Goal: Task Accomplishment & Management: Complete application form

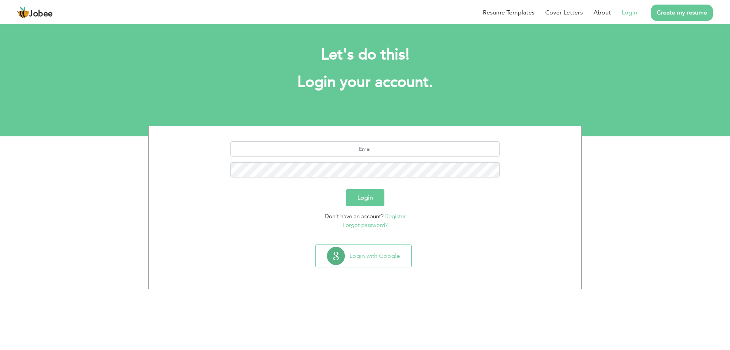
click at [626, 12] on link "Login" at bounding box center [630, 12] width 16 height 9
click at [628, 13] on link "Login" at bounding box center [630, 12] width 16 height 9
click at [635, 9] on link "Login" at bounding box center [630, 12] width 16 height 9
click at [373, 149] on input "text" at bounding box center [365, 148] width 270 height 15
type input "[EMAIL_ADDRESS][DOMAIN_NAME]"
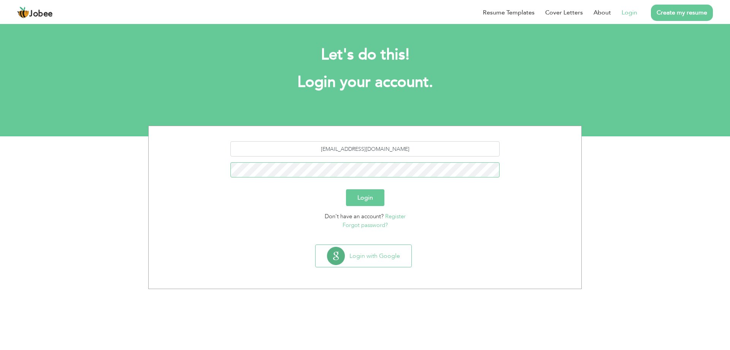
click at [346, 189] on button "Login" at bounding box center [365, 197] width 38 height 17
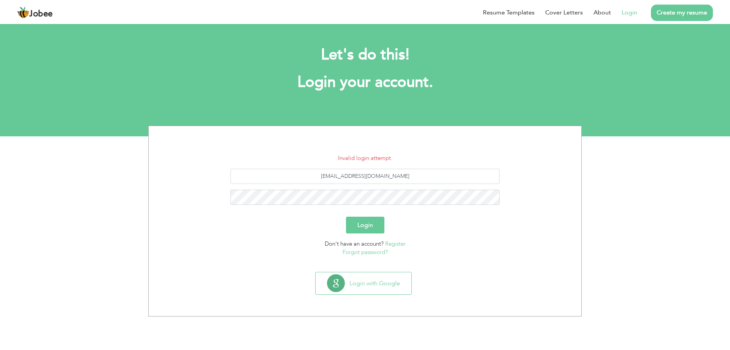
click at [364, 232] on button "Login" at bounding box center [365, 224] width 38 height 17
click at [346, 216] on button "Login" at bounding box center [365, 224] width 38 height 17
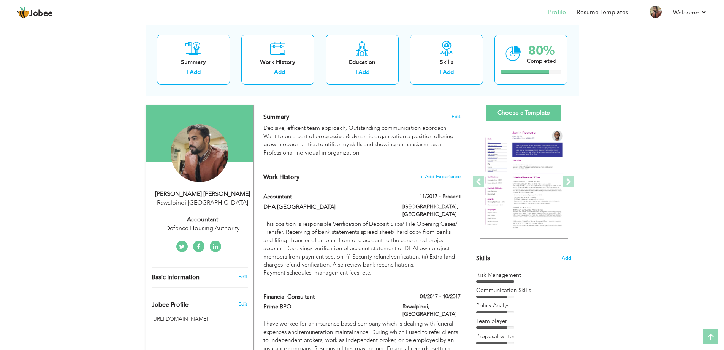
scroll to position [38, 0]
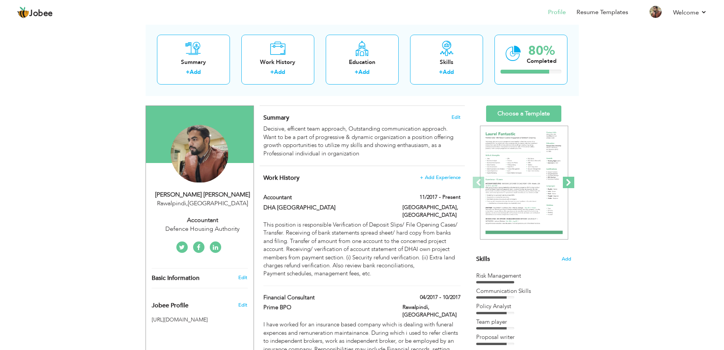
click at [567, 180] on span at bounding box center [568, 181] width 11 height 11
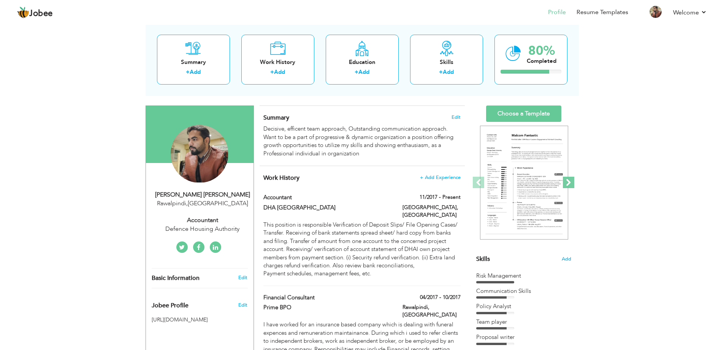
click at [567, 180] on span at bounding box center [568, 181] width 11 height 11
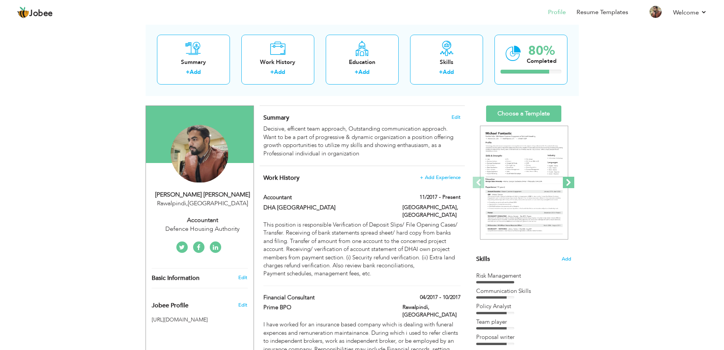
click at [567, 180] on span at bounding box center [568, 181] width 11 height 11
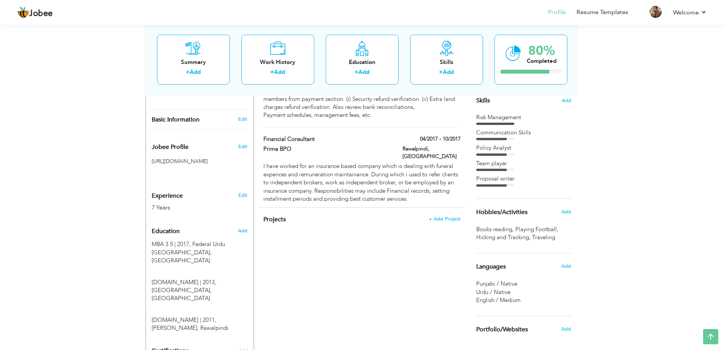
scroll to position [228, 0]
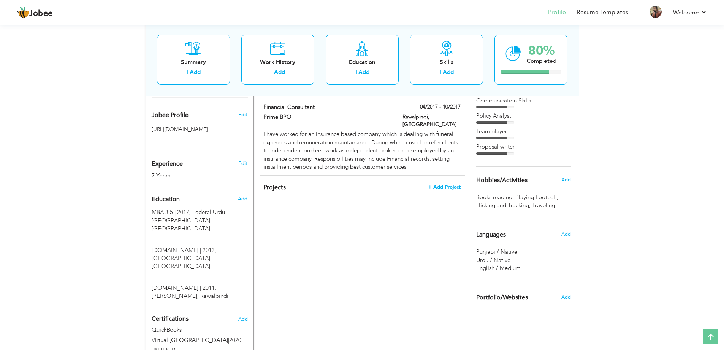
click at [455, 184] on span "+ Add Project" at bounding box center [445, 186] width 32 height 5
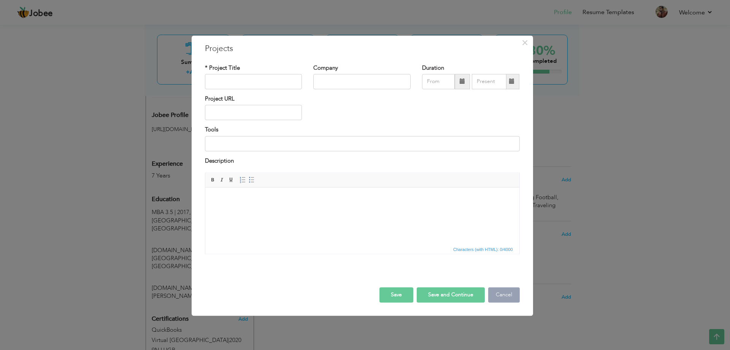
click at [500, 290] on button "Cancel" at bounding box center [504, 294] width 32 height 15
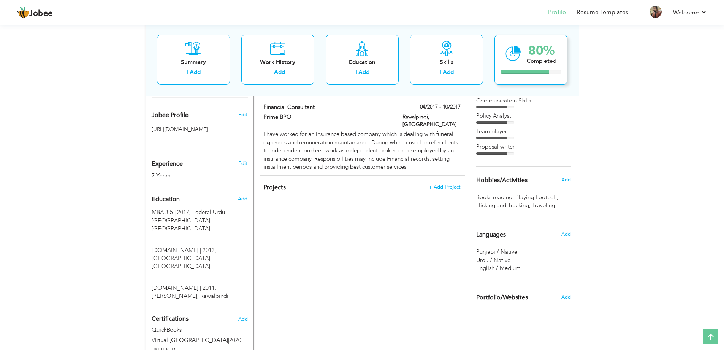
click at [524, 61] on div "80% Completed" at bounding box center [531, 59] width 73 height 50
click at [192, 62] on div "Summary" at bounding box center [193, 62] width 61 height 8
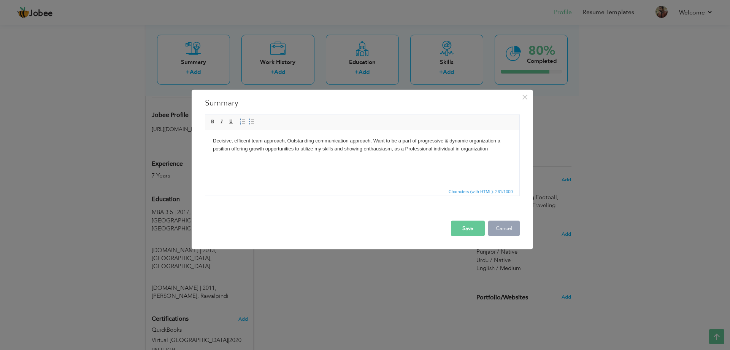
click at [503, 235] on button "Cancel" at bounding box center [504, 227] width 32 height 15
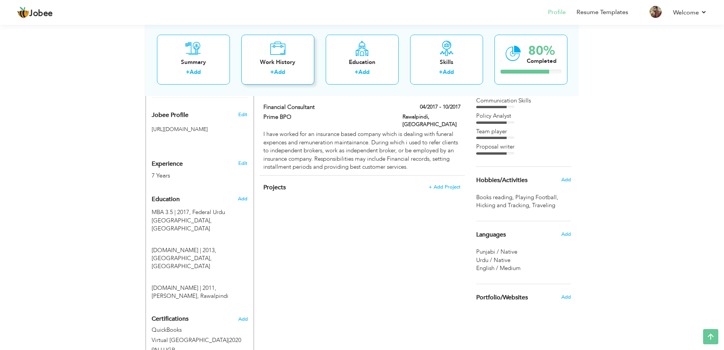
click at [279, 70] on link "Add" at bounding box center [279, 72] width 11 height 8
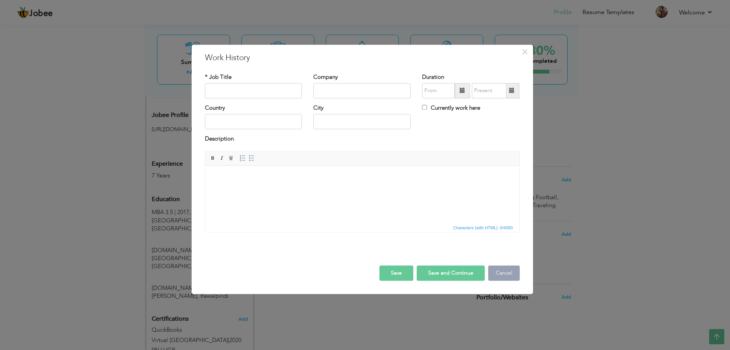
click at [516, 270] on button "Cancel" at bounding box center [504, 272] width 32 height 15
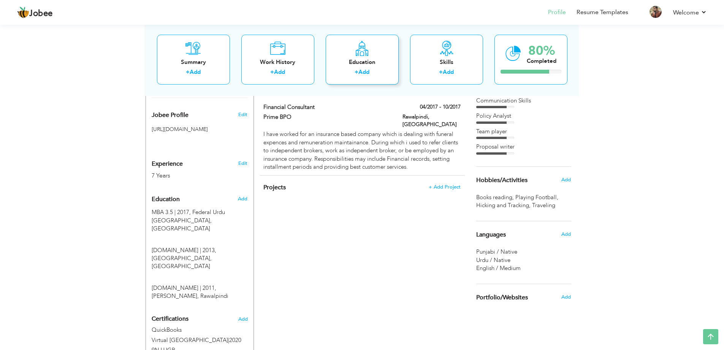
click at [364, 64] on div "Education" at bounding box center [362, 62] width 61 height 8
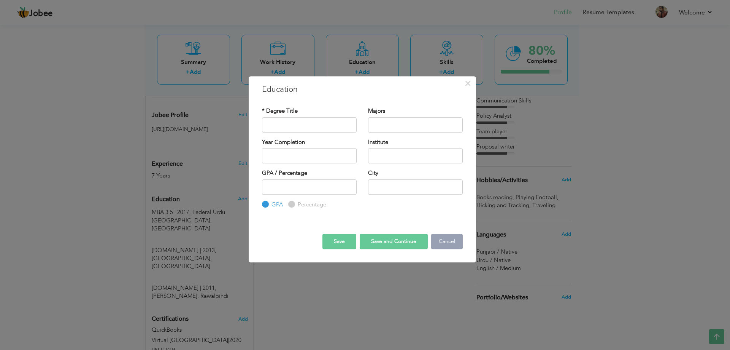
click at [442, 245] on button "Cancel" at bounding box center [447, 241] width 32 height 15
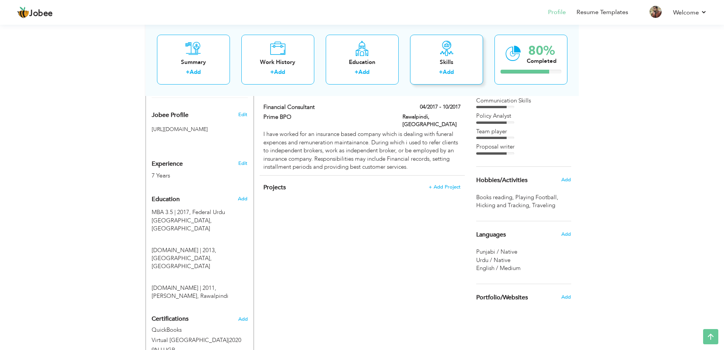
click at [449, 78] on div "+ Add" at bounding box center [446, 73] width 61 height 10
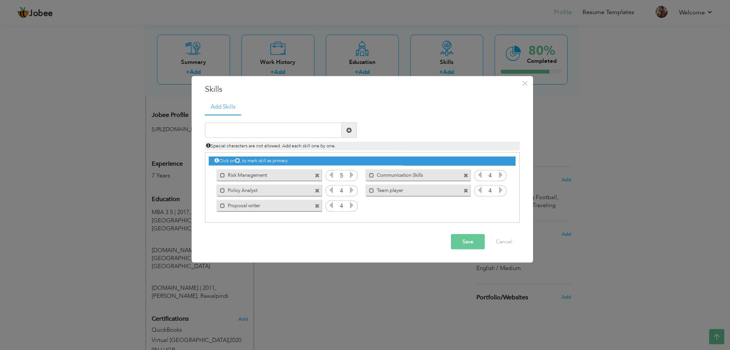
click at [318, 190] on span at bounding box center [317, 190] width 5 height 5
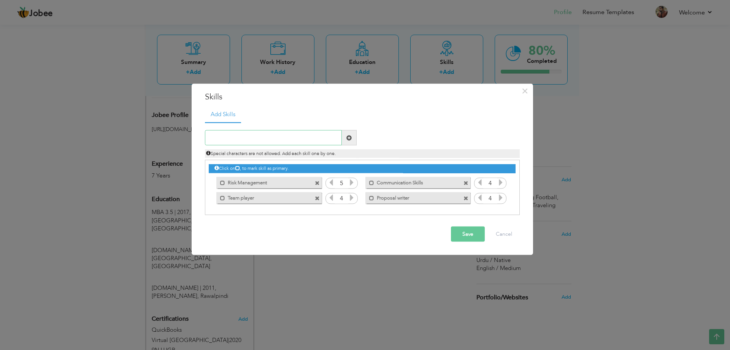
click at [273, 141] on input "text" at bounding box center [273, 137] width 137 height 15
click at [270, 153] on span "Special characters are not allowed. Add each skill one by one." at bounding box center [271, 153] width 130 height 6
click at [298, 141] on input "learner" at bounding box center [273, 137] width 137 height 15
type input "l"
type input "Quick Learner"
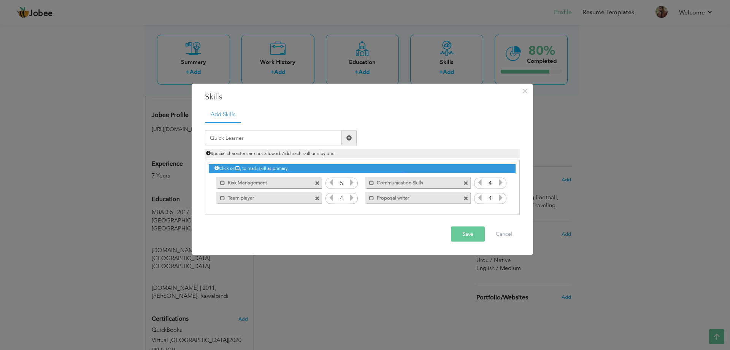
click at [458, 236] on button "Save" at bounding box center [468, 233] width 34 height 15
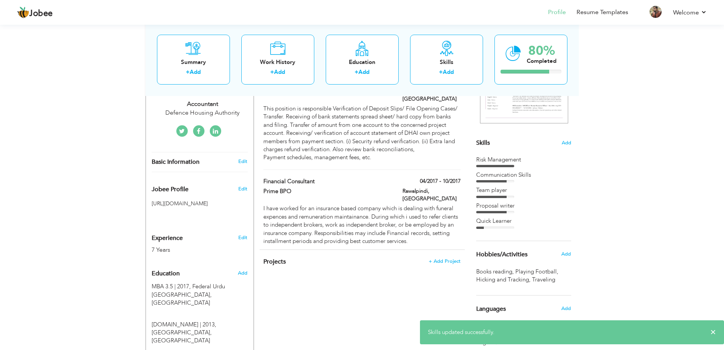
scroll to position [152, 0]
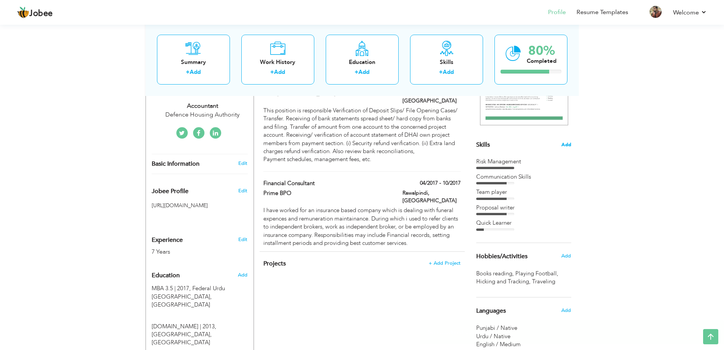
click at [567, 142] on span "Add" at bounding box center [567, 144] width 10 height 7
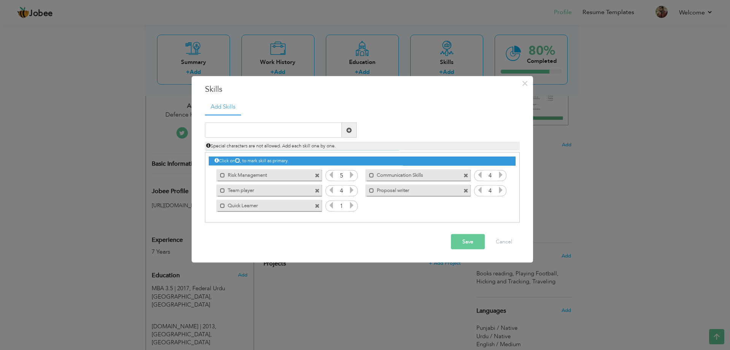
click at [354, 203] on icon at bounding box center [351, 205] width 7 height 7
click at [474, 236] on button "Save" at bounding box center [468, 241] width 34 height 15
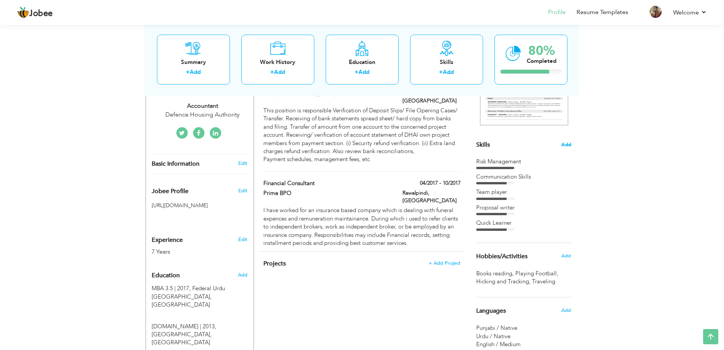
click at [566, 144] on span "Add" at bounding box center [567, 144] width 10 height 7
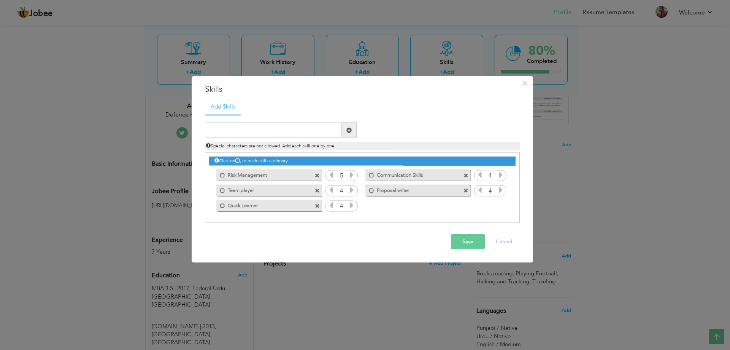
click at [468, 189] on span at bounding box center [466, 190] width 5 height 5
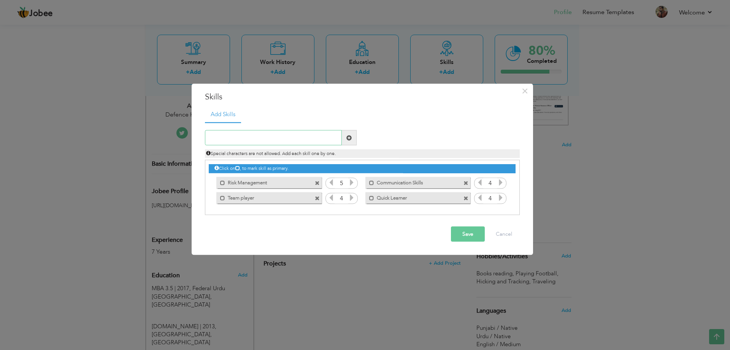
click at [298, 139] on input "text" at bounding box center [273, 137] width 137 height 15
type input "D"
type input "Adaptive"
click at [467, 235] on button "Save" at bounding box center [468, 233] width 34 height 15
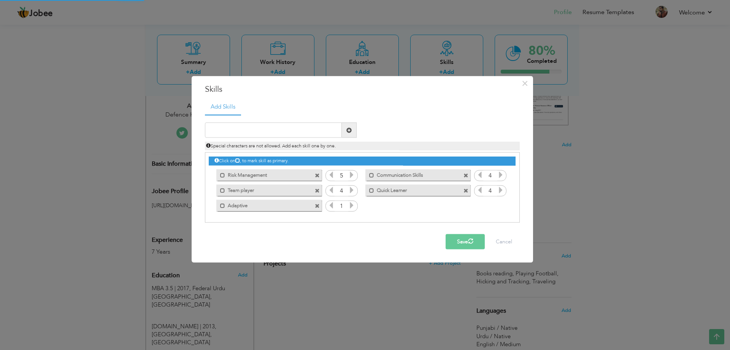
click at [351, 203] on icon at bounding box center [351, 205] width 7 height 7
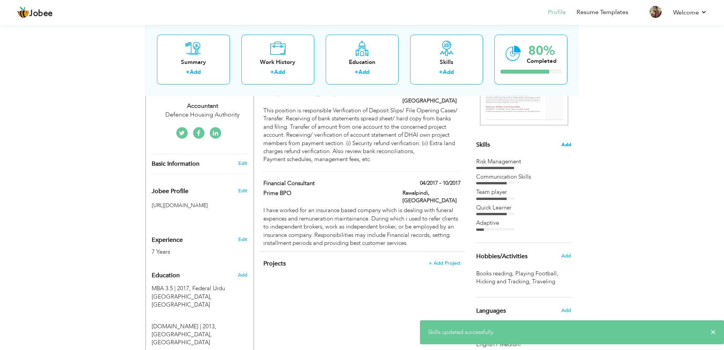
click at [569, 144] on span "Add" at bounding box center [567, 144] width 10 height 7
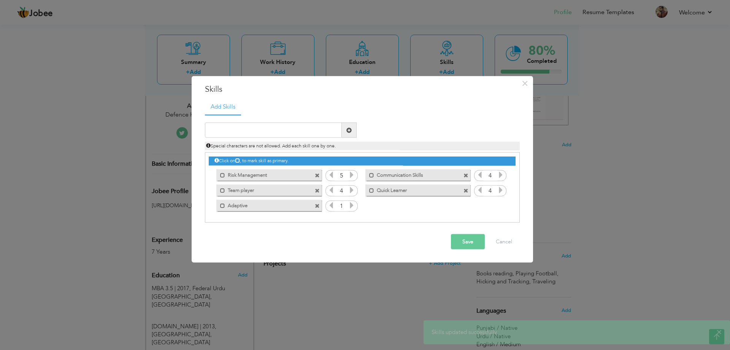
click at [352, 207] on icon at bounding box center [351, 205] width 7 height 7
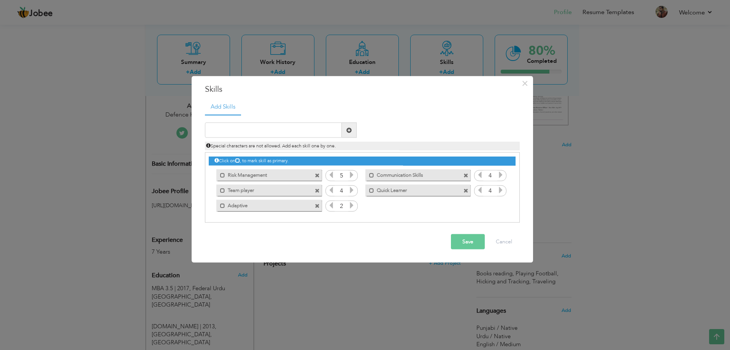
click at [352, 207] on icon at bounding box center [351, 205] width 7 height 7
click at [329, 206] on icon at bounding box center [331, 205] width 7 height 7
click at [459, 235] on button "Save" at bounding box center [468, 241] width 34 height 15
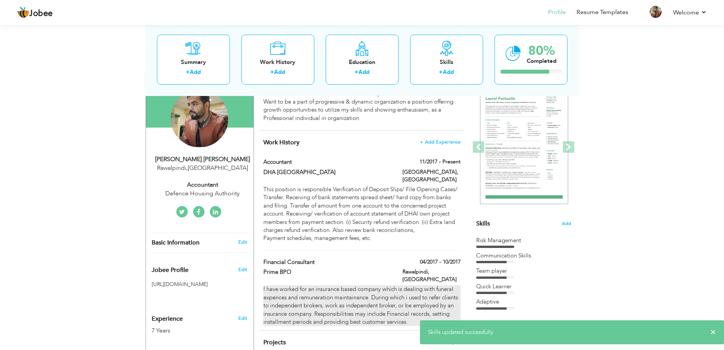
scroll to position [0, 0]
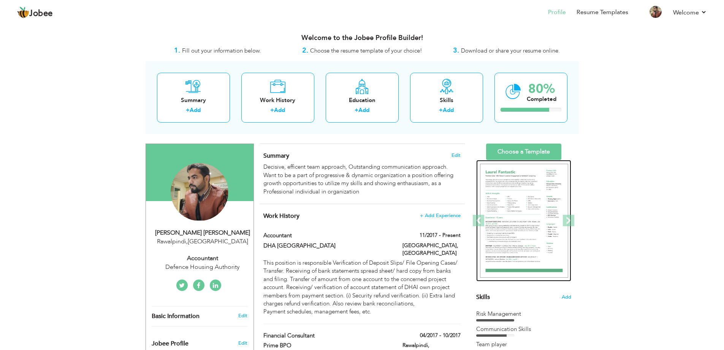
click at [524, 192] on img at bounding box center [524, 221] width 88 height 114
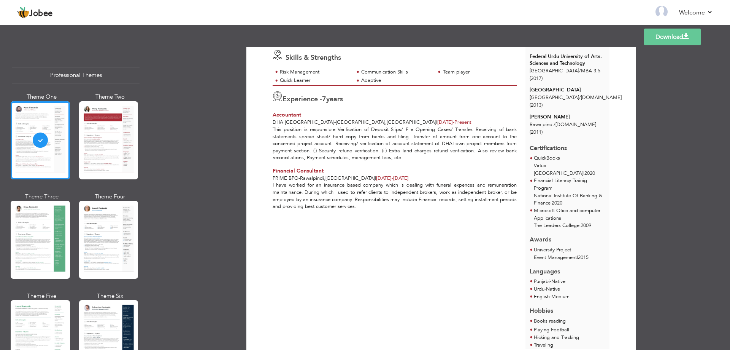
scroll to position [119, 0]
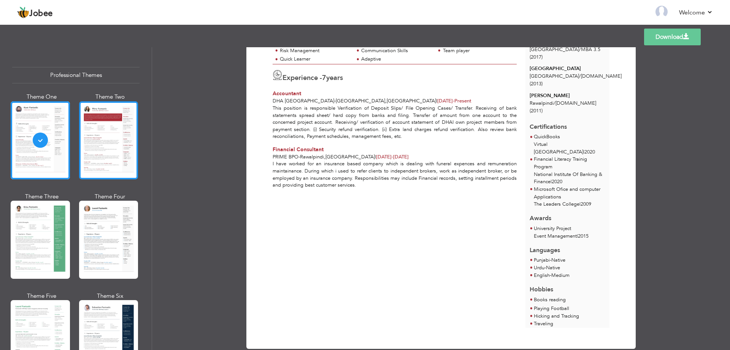
click at [98, 129] on div at bounding box center [108, 140] width 59 height 78
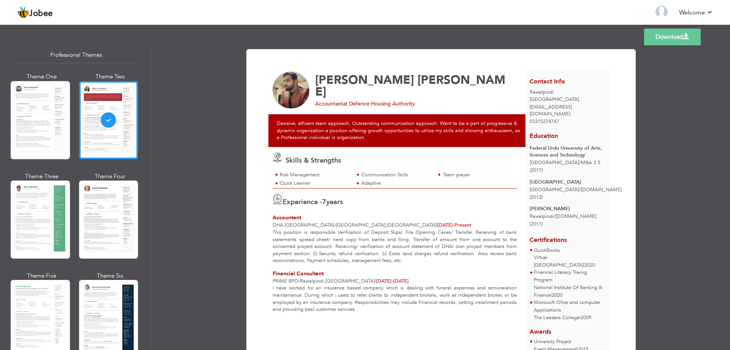
scroll to position [38, 0]
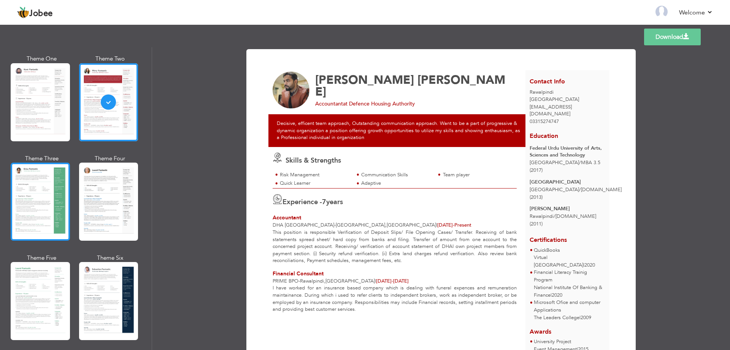
click at [25, 219] on div at bounding box center [40, 201] width 59 height 78
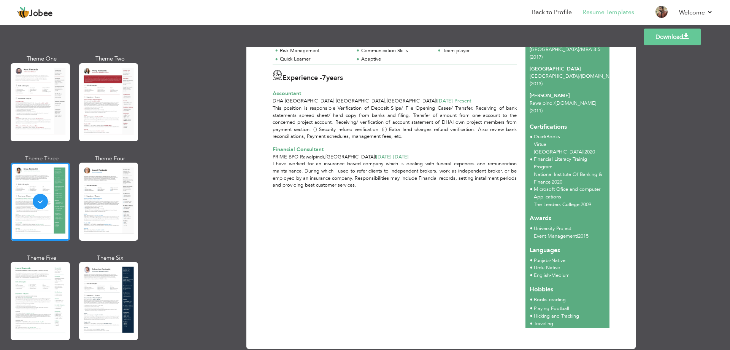
scroll to position [81, 0]
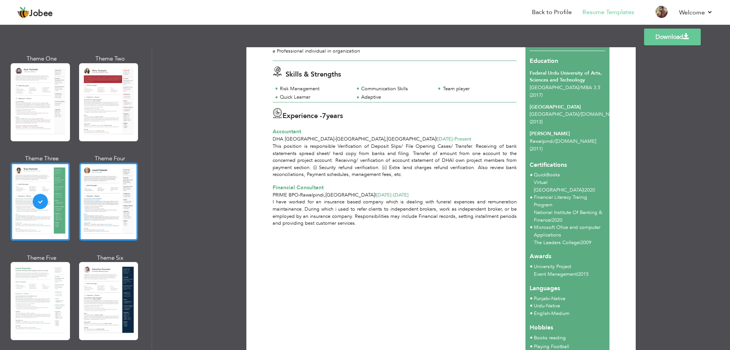
click at [107, 199] on div at bounding box center [108, 201] width 59 height 78
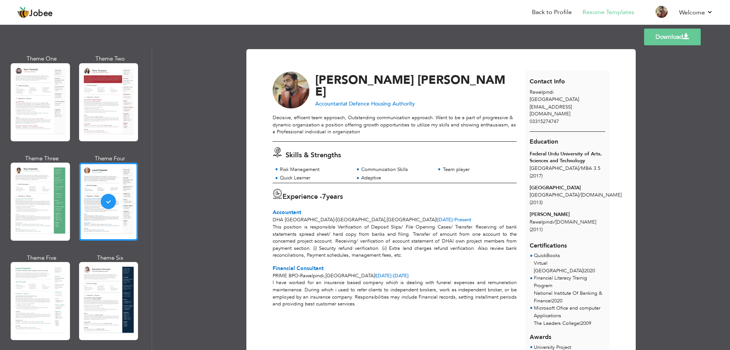
scroll to position [76, 0]
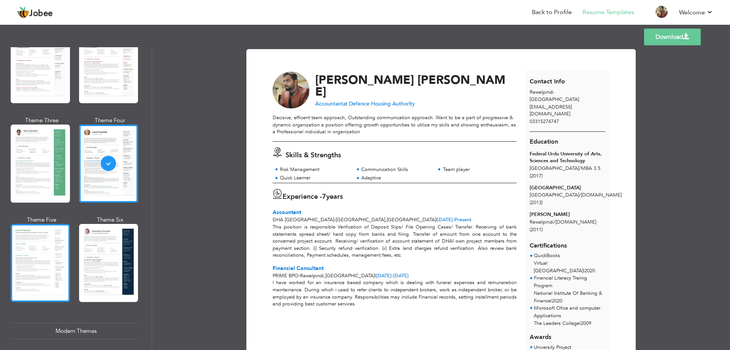
click at [43, 240] on div at bounding box center [40, 263] width 59 height 78
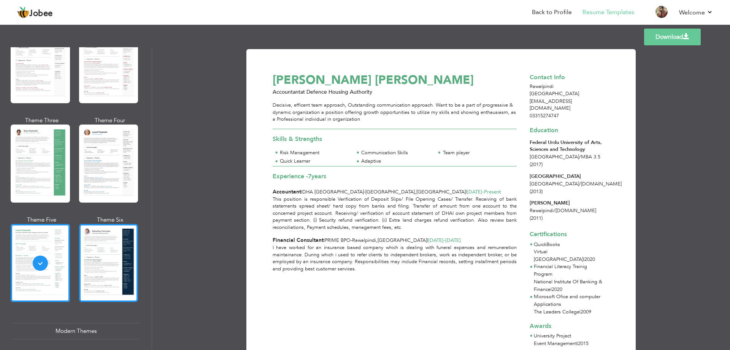
click at [109, 254] on div at bounding box center [108, 263] width 59 height 78
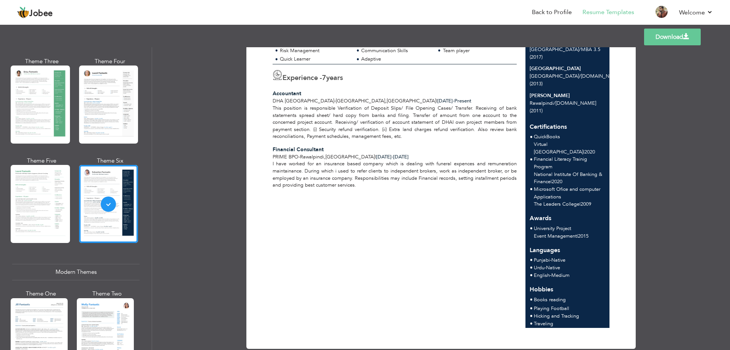
scroll to position [228, 0]
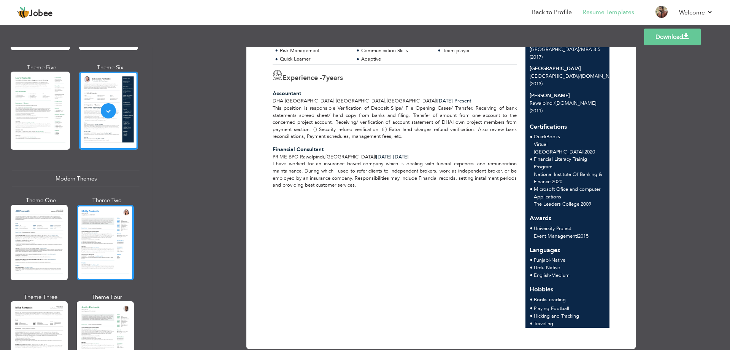
click at [90, 223] on div at bounding box center [105, 242] width 57 height 75
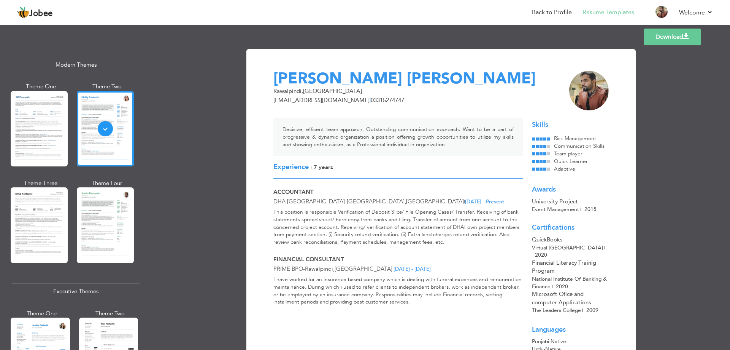
scroll to position [335, 0]
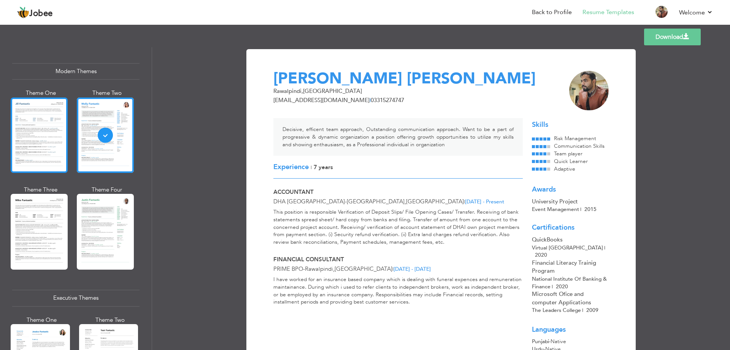
click at [34, 137] on div at bounding box center [39, 134] width 57 height 75
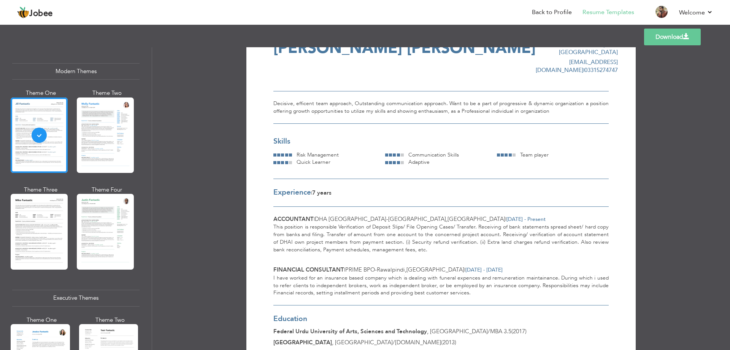
scroll to position [0, 0]
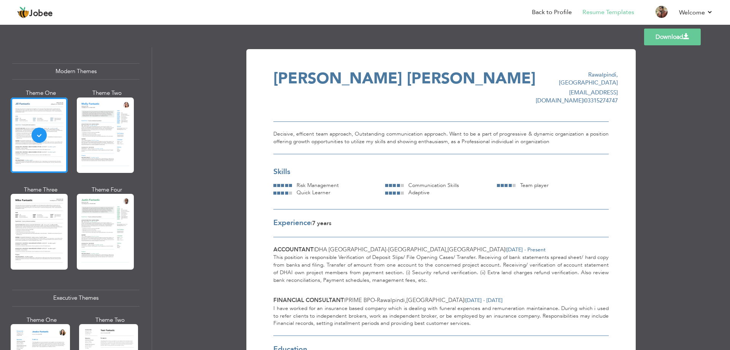
click at [669, 37] on link "Download" at bounding box center [672, 37] width 57 height 17
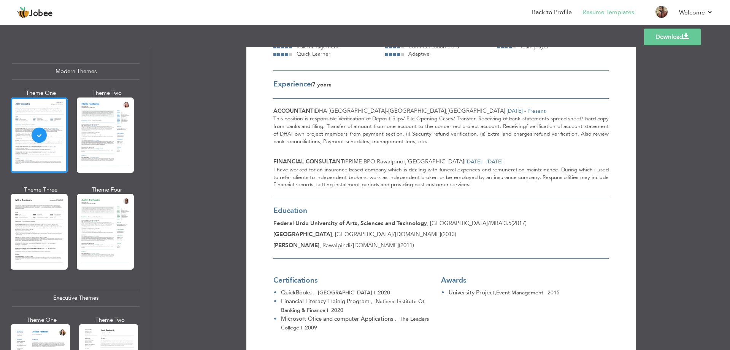
scroll to position [152, 0]
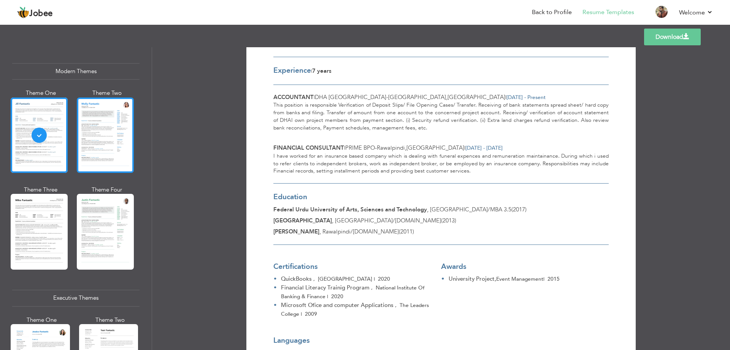
click at [125, 113] on div at bounding box center [105, 134] width 57 height 75
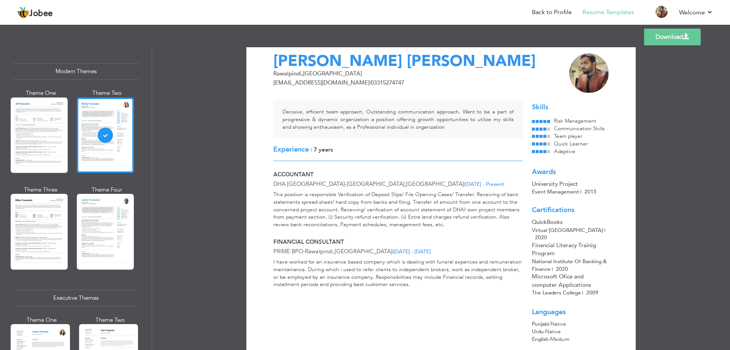
scroll to position [14, 0]
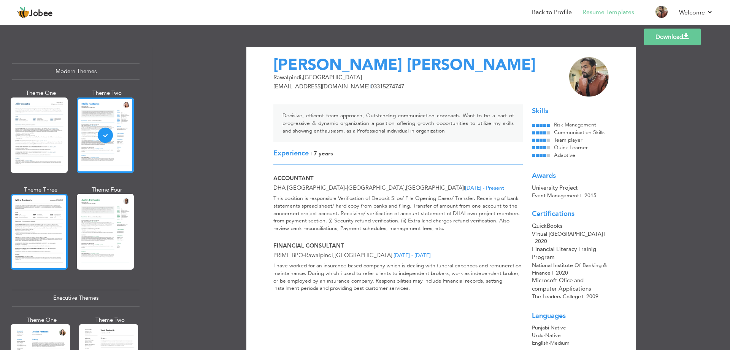
click at [48, 219] on div at bounding box center [39, 231] width 57 height 75
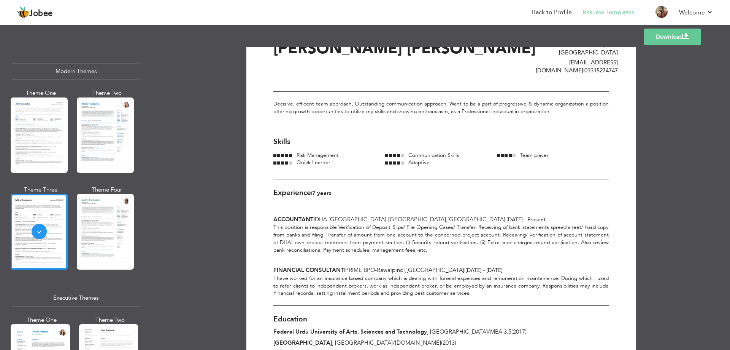
scroll to position [0, 0]
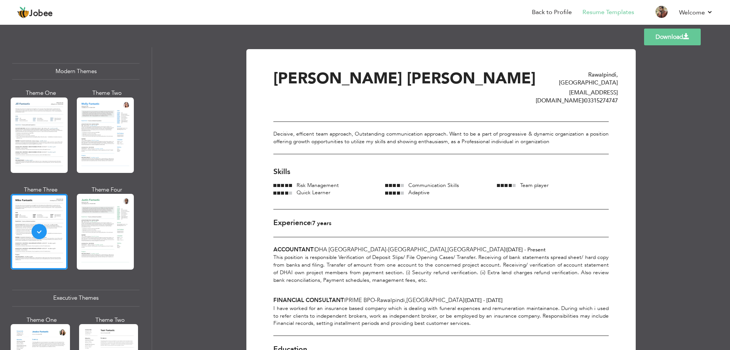
click at [683, 44] on link "Download" at bounding box center [672, 37] width 57 height 17
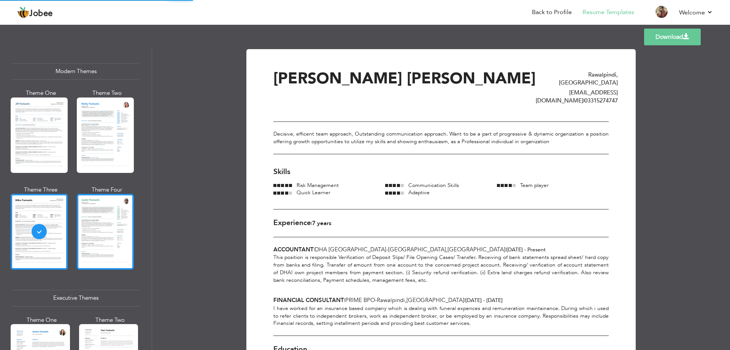
click at [105, 237] on div at bounding box center [105, 231] width 57 height 75
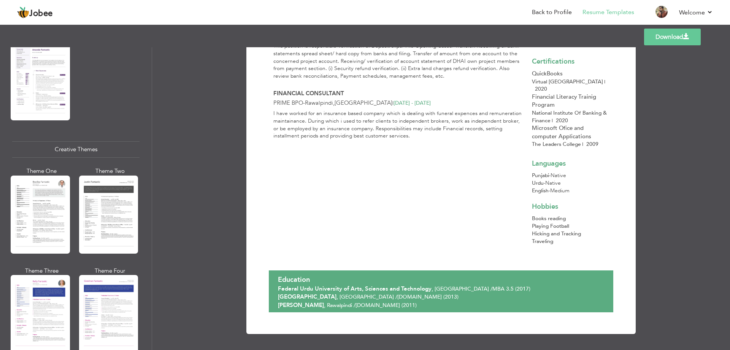
scroll to position [830, 0]
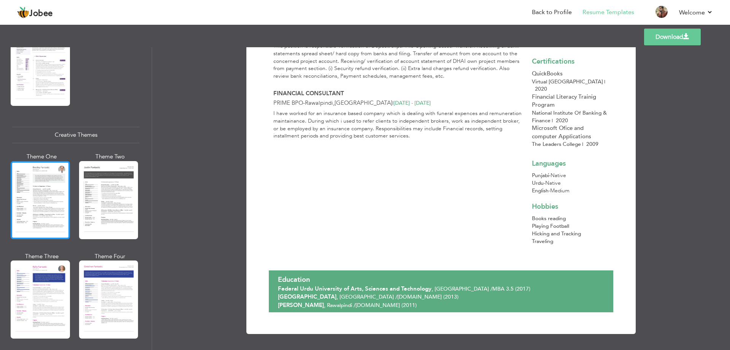
click at [26, 197] on div at bounding box center [40, 200] width 59 height 78
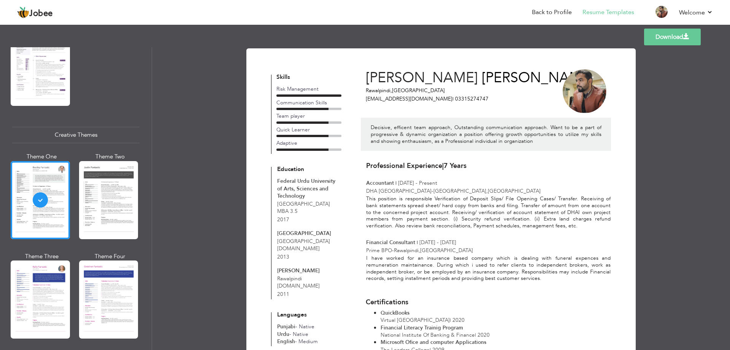
scroll to position [0, 0]
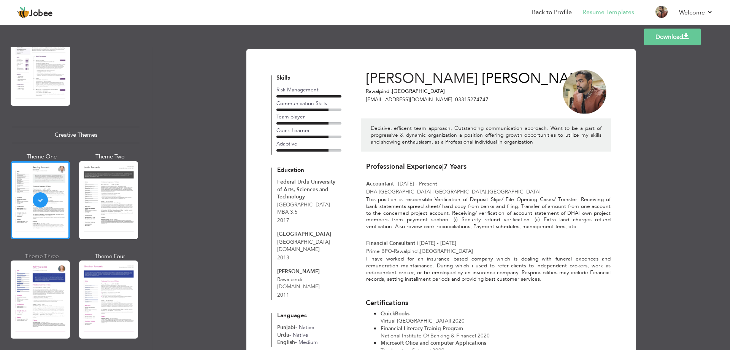
click at [684, 41] on link "Download" at bounding box center [672, 37] width 57 height 17
click at [105, 203] on div at bounding box center [108, 200] width 59 height 78
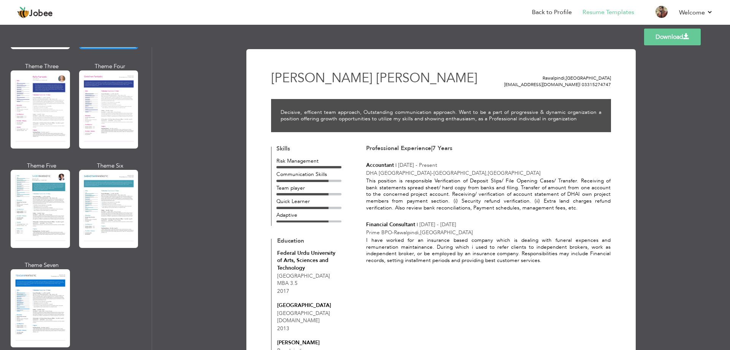
scroll to position [1020, 0]
click at [46, 200] on div at bounding box center [40, 208] width 59 height 78
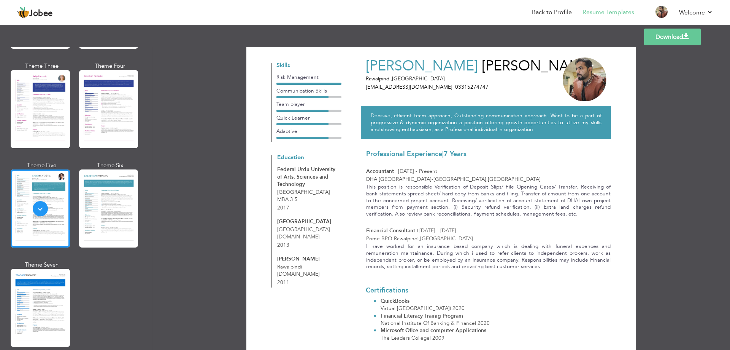
scroll to position [0, 0]
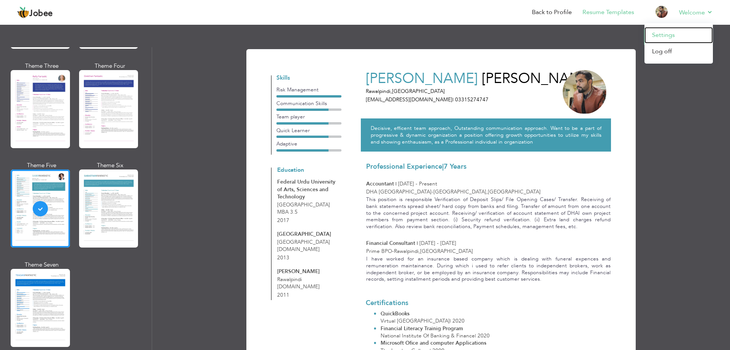
click at [681, 35] on link "Settings" at bounding box center [679, 35] width 68 height 16
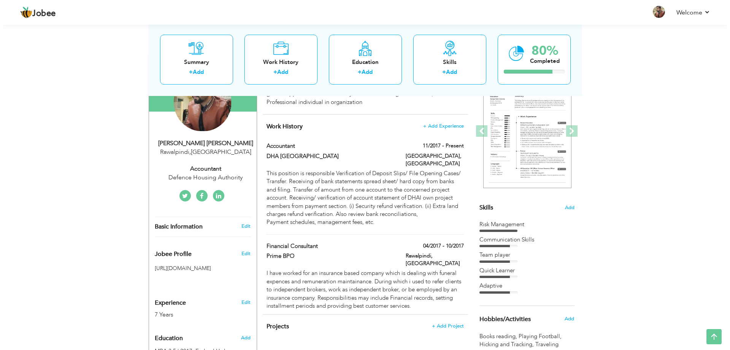
scroll to position [76, 0]
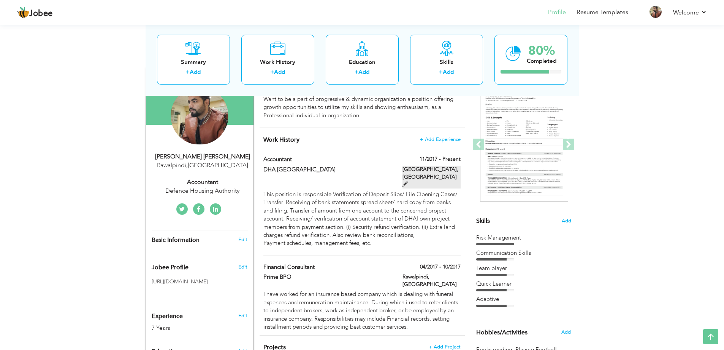
click at [408, 181] on span at bounding box center [405, 183] width 5 height 5
type input "Accountant"
type input "DHA [GEOGRAPHIC_DATA]"
type input "11/2017"
type input "[GEOGRAPHIC_DATA]"
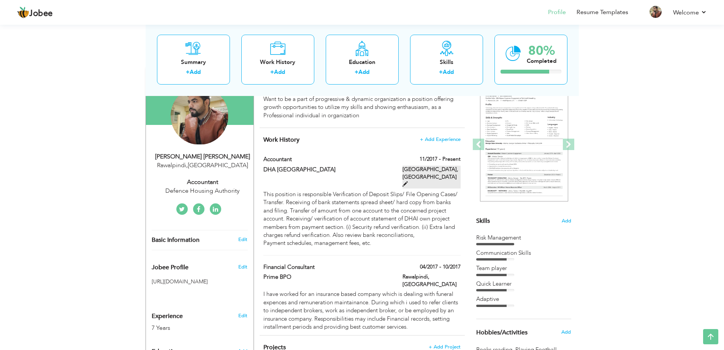
type input "[GEOGRAPHIC_DATA]"
checkbox input "true"
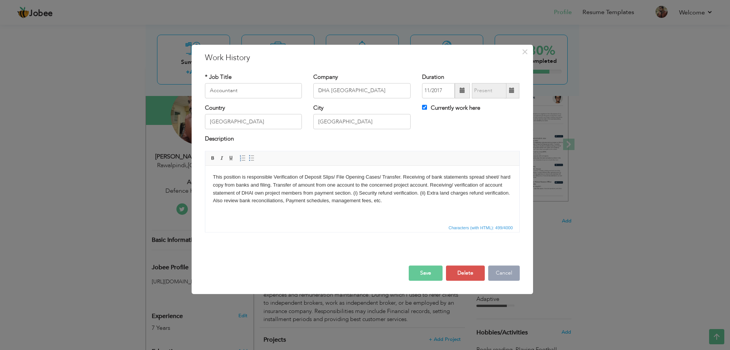
click at [499, 276] on button "Cancel" at bounding box center [504, 272] width 32 height 15
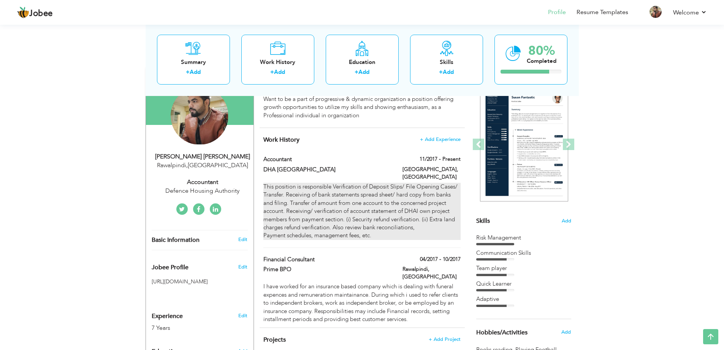
click at [429, 194] on div "This position is responsible Verification of Deposit Slips/ File Opening Cases/…" at bounding box center [362, 211] width 197 height 57
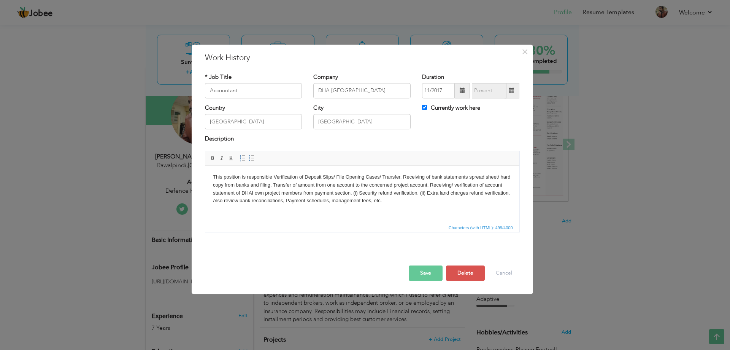
click at [384, 200] on body "This position is responsible Verification of Deposit Slips/ File Opening Cases/…" at bounding box center [362, 189] width 299 height 32
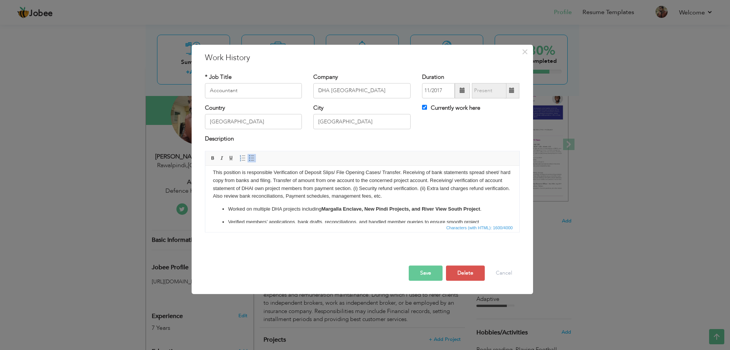
scroll to position [0, 0]
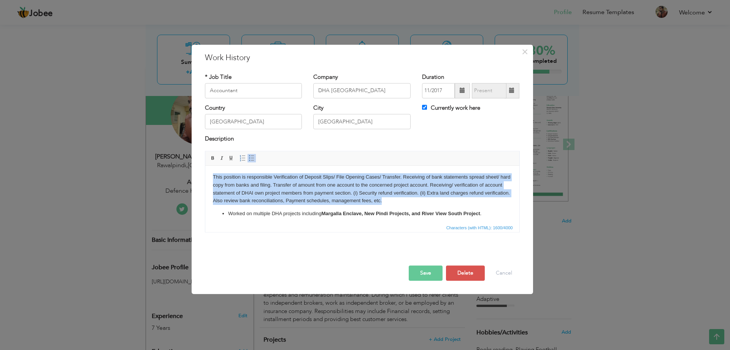
drag, startPoint x: 413, startPoint y: 203, endPoint x: 381, endPoint y: 340, distance: 141.0
click at [205, 174] on html "This position is responsible Verification of Deposit Slips/ File Opening Cases/…" at bounding box center [362, 247] width 314 height 165
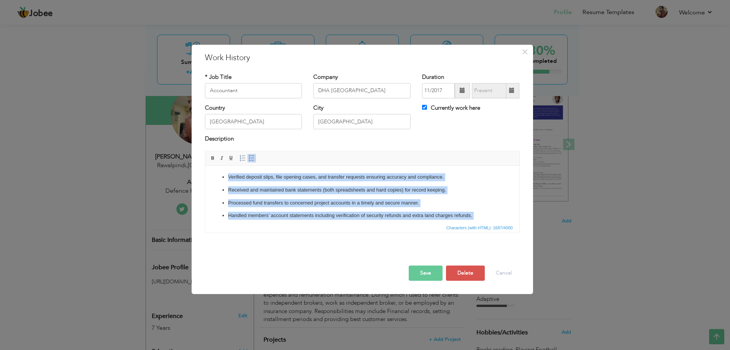
drag, startPoint x: 495, startPoint y: 191, endPoint x: 467, endPoint y: 289, distance: 102.8
click at [262, 165] on html "Verified deposit slips, file opening cases, and transfer requests ensuring accu…" at bounding box center [362, 261] width 314 height 193
drag, startPoint x: 486, startPoint y: 194, endPoint x: 249, endPoint y: 133, distance: 244.4
click at [249, 165] on html "Verified deposit slips, file opening cases, and transfer requests ensuring accu…" at bounding box center [362, 261] width 314 height 193
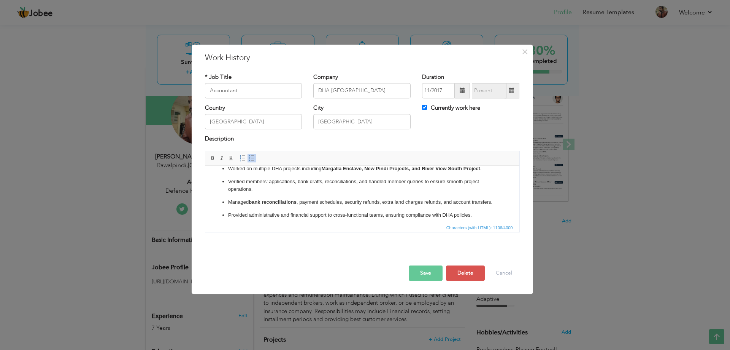
scroll to position [46, 0]
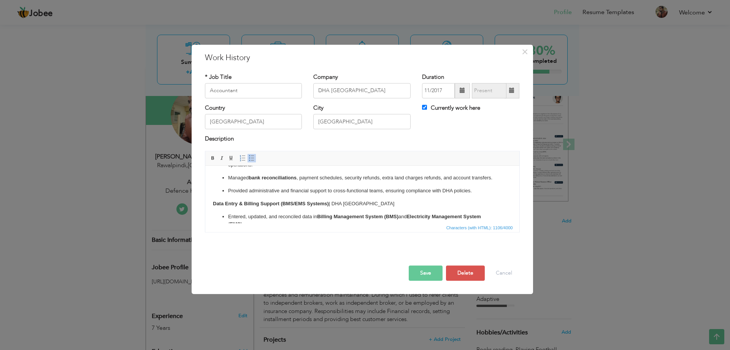
click at [482, 195] on p "Provided administrative and financial support to cross-functional teams, ensuri…" at bounding box center [362, 191] width 268 height 8
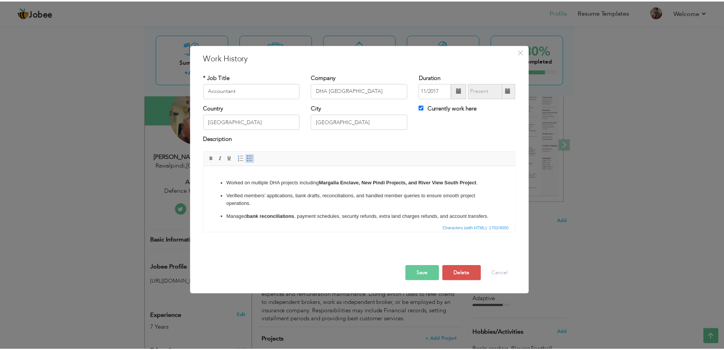
scroll to position [0, 0]
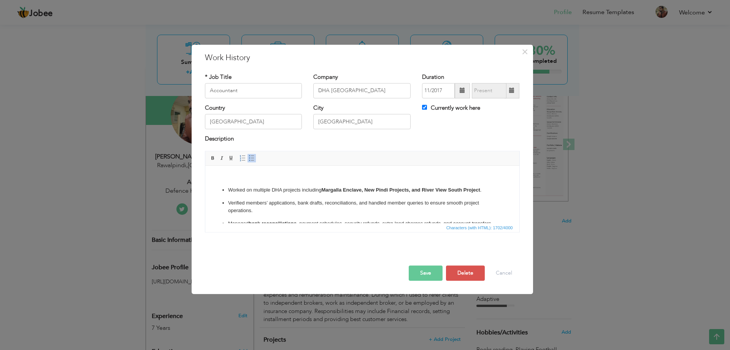
click at [414, 276] on button "Save" at bounding box center [426, 272] width 34 height 15
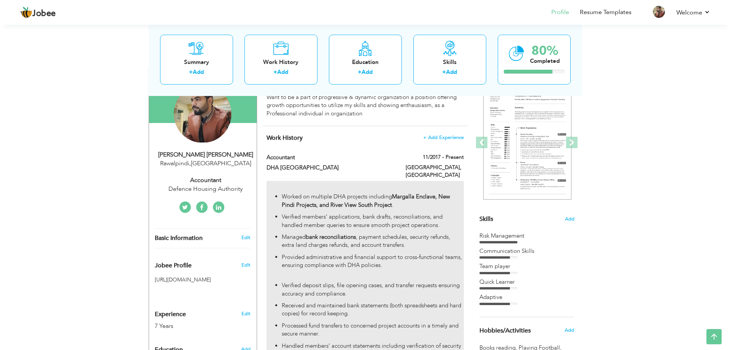
scroll to position [76, 0]
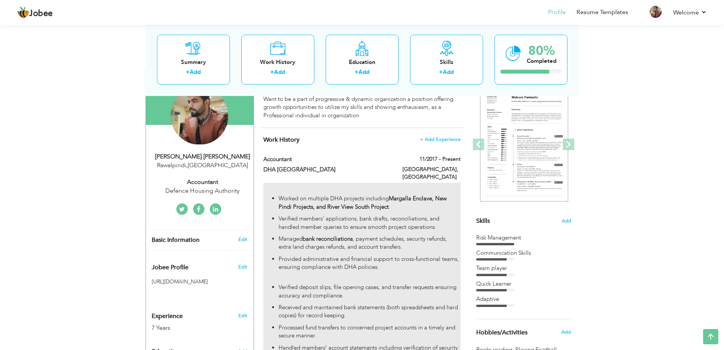
click at [456, 183] on p "​​​​​" at bounding box center [362, 187] width 197 height 8
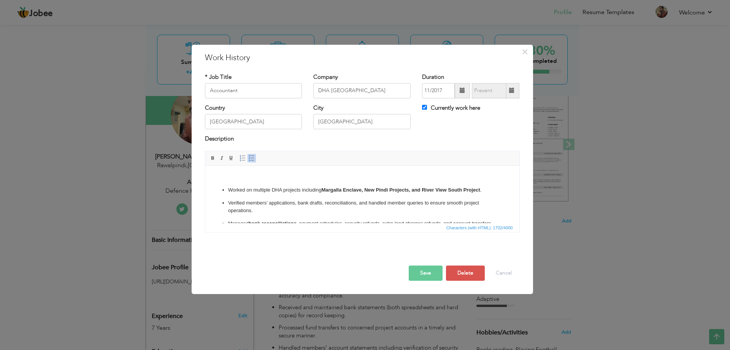
click at [261, 186] on p "Worked on multiple DHA projects including Margalla Enclave, New Pindi Projects,…" at bounding box center [362, 190] width 268 height 8
click at [240, 160] on span at bounding box center [243, 158] width 6 height 6
click at [242, 160] on span at bounding box center [243, 158] width 6 height 6
click at [246, 160] on link "Insert/Remove Numbered List" at bounding box center [242, 158] width 8 height 8
click at [254, 160] on span at bounding box center [252, 158] width 6 height 6
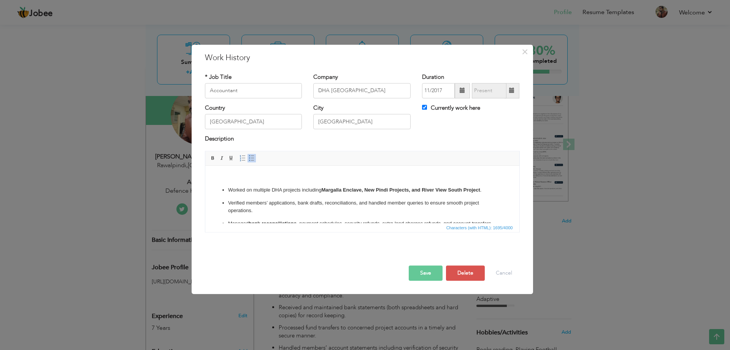
click at [258, 181] on body "​​​​​ Worked on mul tiple DHA projects including Margalla Enclave, New Pindi Pr…" at bounding box center [362, 272] width 299 height 199
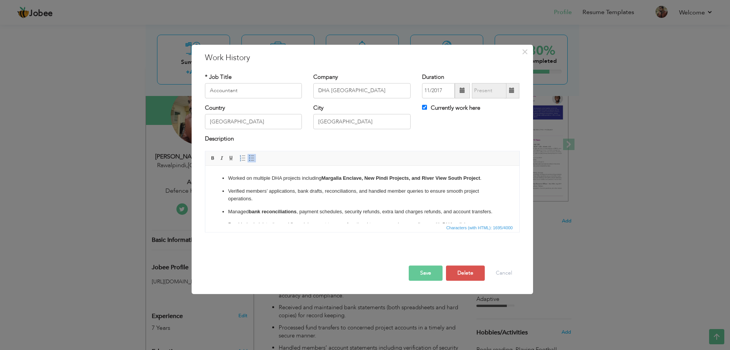
scroll to position [0, 0]
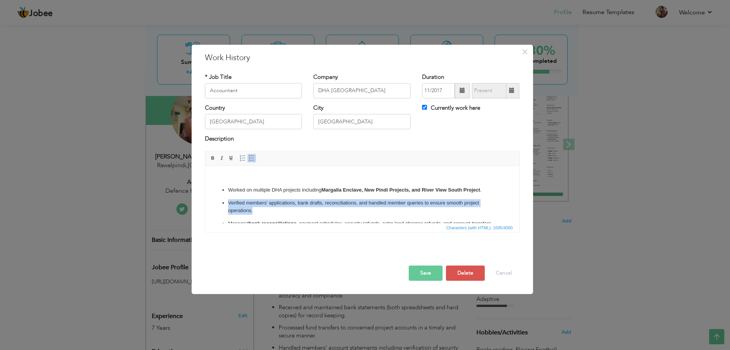
drag, startPoint x: 255, startPoint y: 211, endPoint x: 222, endPoint y: 205, distance: 33.6
click at [228, 205] on li "Verified members’ applications, bank drafts, reconciliations, and handled membe…" at bounding box center [362, 207] width 268 height 16
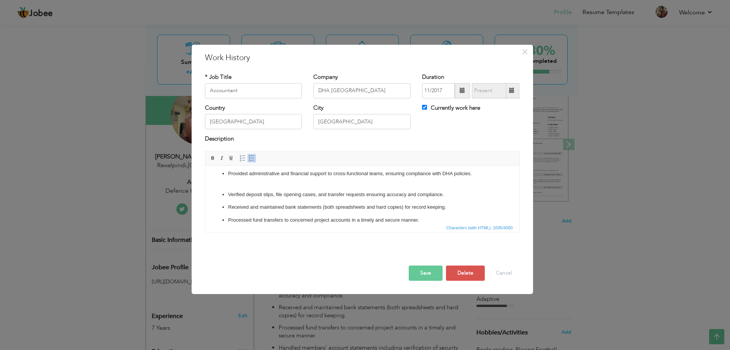
scroll to position [76, 0]
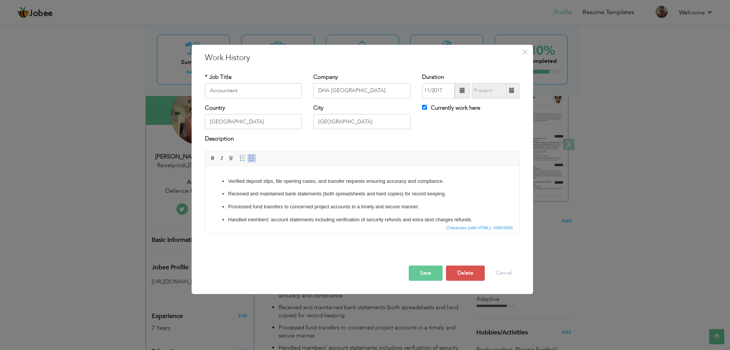
click at [260, 172] on p "Provided administrative and financial support to cross-functional teams, ensuri…" at bounding box center [362, 164] width 268 height 16
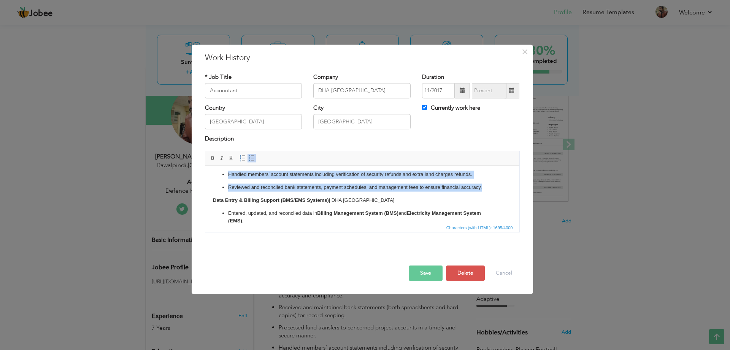
scroll to position [0, 0]
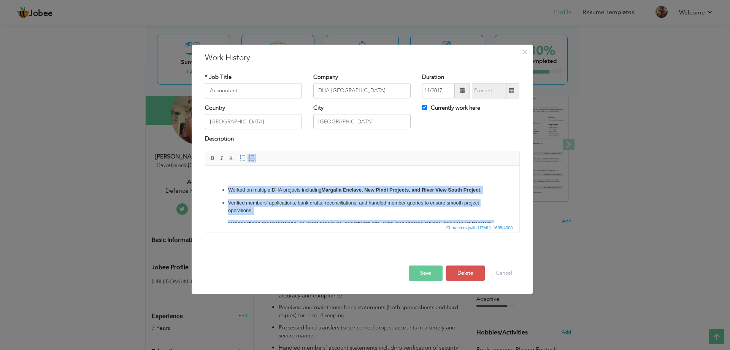
drag, startPoint x: 482, startPoint y: 196, endPoint x: 429, endPoint y: 330, distance: 144.3
click at [224, 165] on html "​​​​​ Worked on mul tiple DHA projects including Margalla Enclave, New Pindi Pr…" at bounding box center [362, 268] width 314 height 206
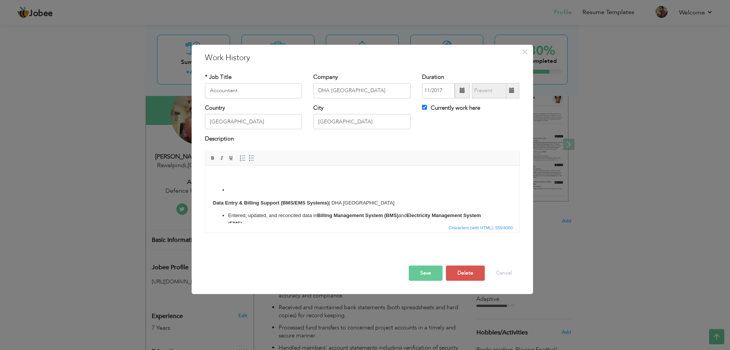
drag, startPoint x: 251, startPoint y: 190, endPoint x: 200, endPoint y: 126, distance: 82.3
click at [205, 165] on html "​​​​​ Data Entry & Billing Support (BMS/EMS Systems) | DHA Islamabad Entered, u…" at bounding box center [362, 212] width 314 height 95
click at [227, 193] on ul at bounding box center [362, 190] width 299 height 8
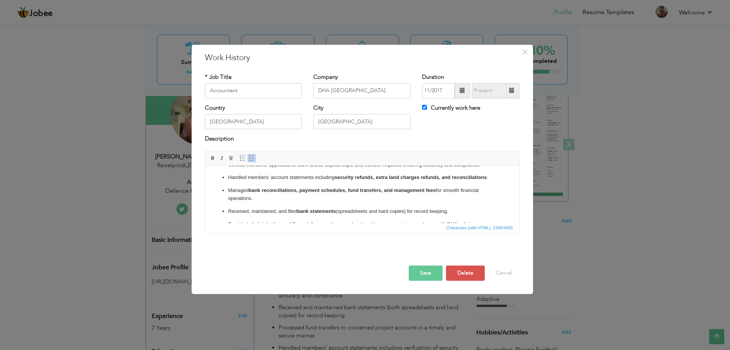
scroll to position [76, 0]
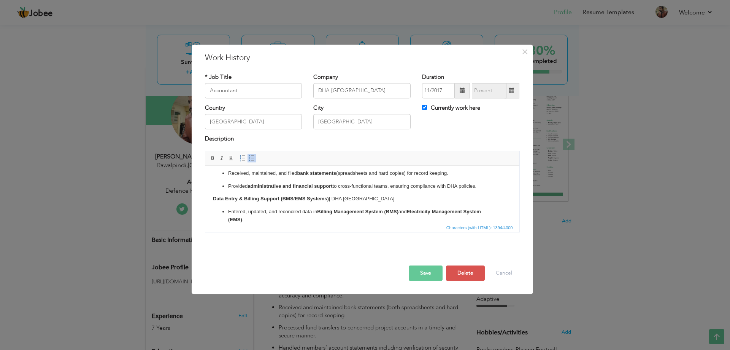
click at [435, 274] on button "Save" at bounding box center [426, 272] width 34 height 15
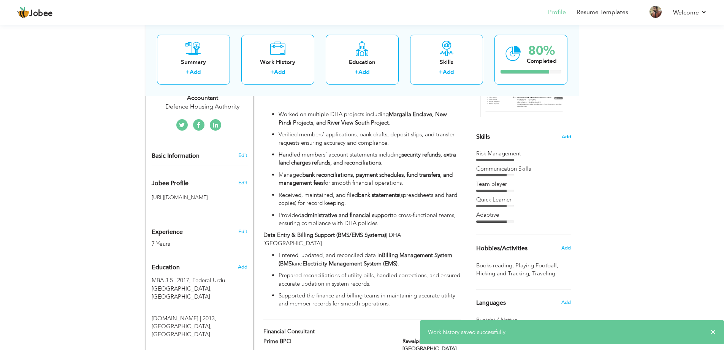
scroll to position [114, 0]
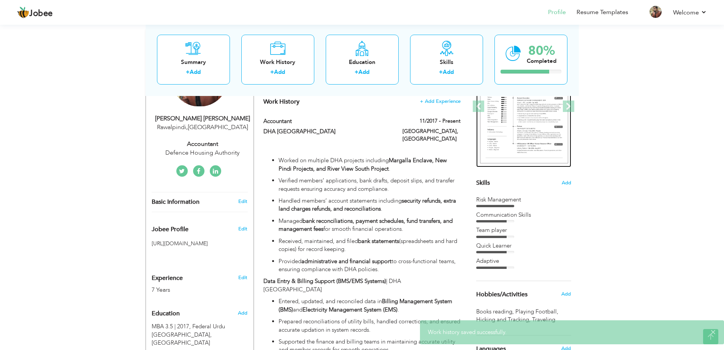
click at [515, 101] on img at bounding box center [524, 106] width 88 height 114
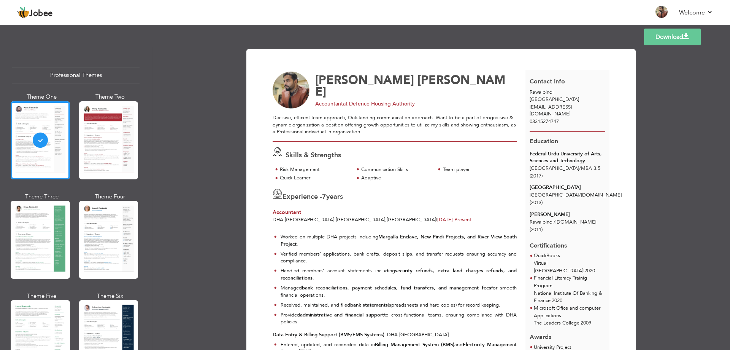
click at [674, 42] on link "Download" at bounding box center [672, 37] width 57 height 17
click at [103, 140] on div at bounding box center [108, 140] width 59 height 78
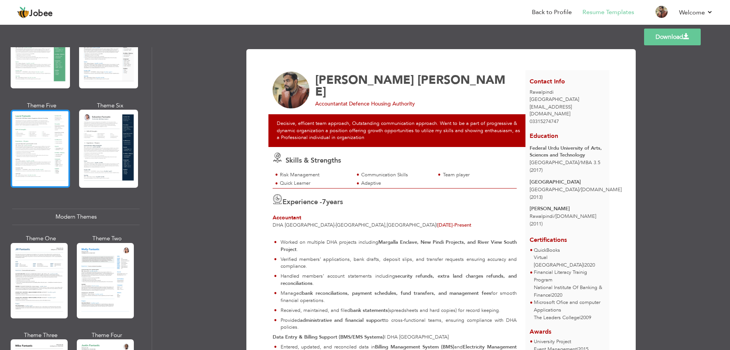
click at [40, 124] on div at bounding box center [40, 149] width 59 height 78
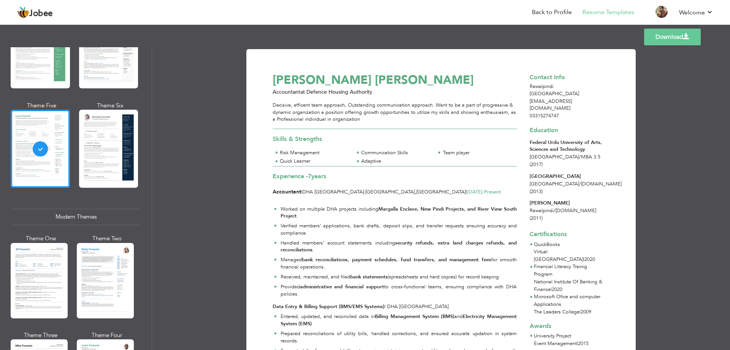
click at [681, 37] on link "Download" at bounding box center [672, 37] width 57 height 17
click at [118, 151] on div at bounding box center [108, 149] width 59 height 78
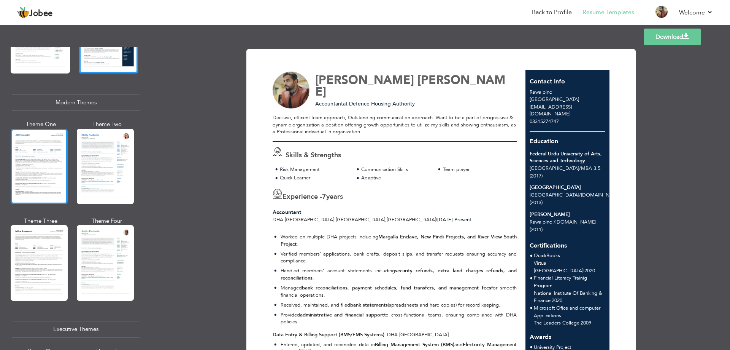
click at [42, 178] on div at bounding box center [39, 166] width 57 height 75
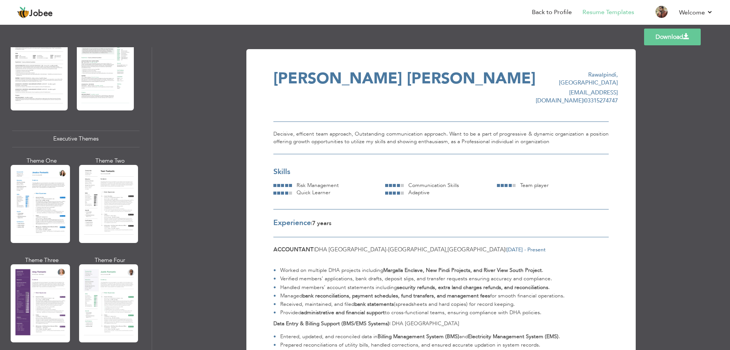
click at [662, 37] on link "Download" at bounding box center [672, 37] width 57 height 17
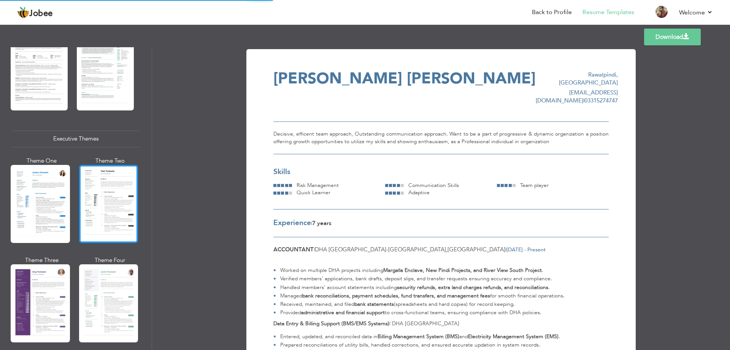
click at [112, 203] on div at bounding box center [108, 204] width 59 height 78
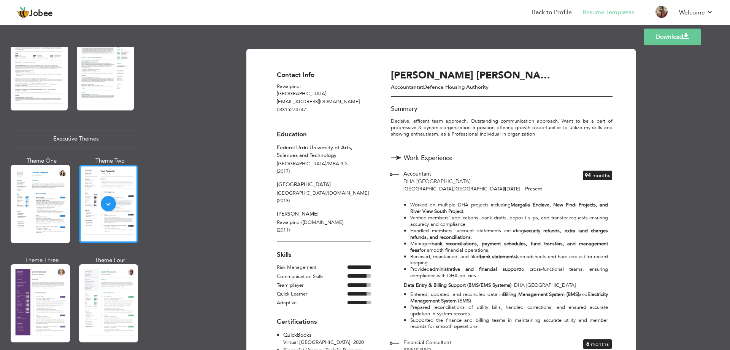
click at [663, 38] on link "Download" at bounding box center [672, 37] width 57 height 17
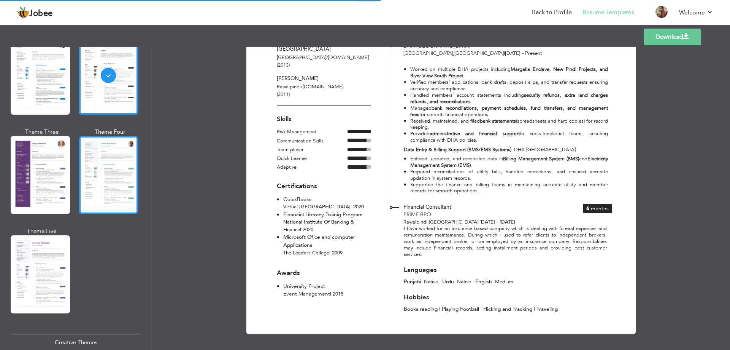
scroll to position [647, 0]
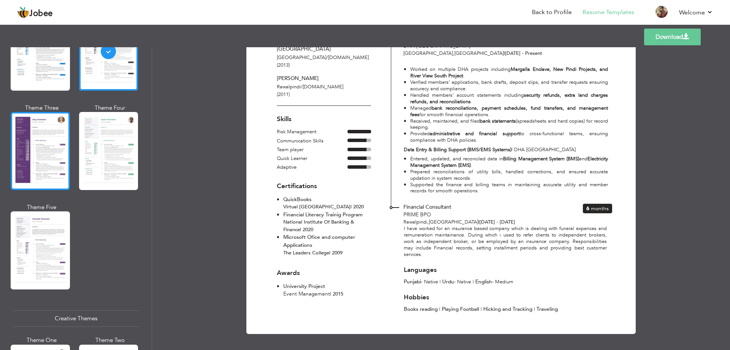
click at [54, 148] on div at bounding box center [40, 151] width 59 height 78
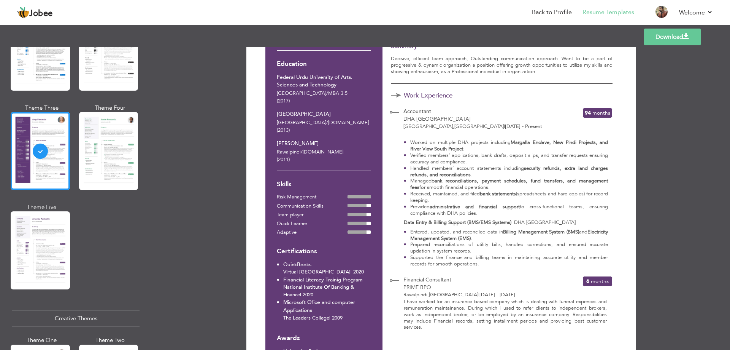
scroll to position [0, 0]
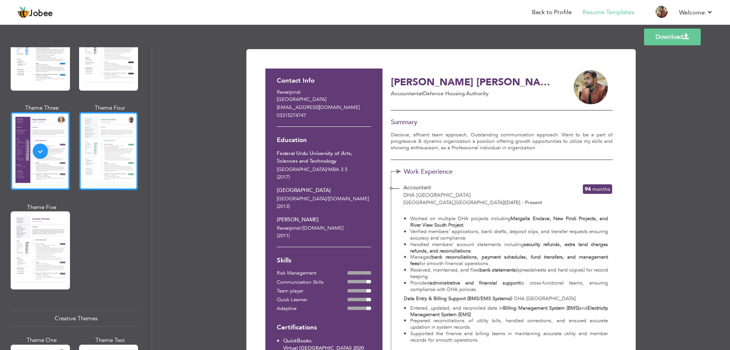
click at [92, 157] on div at bounding box center [108, 151] width 59 height 78
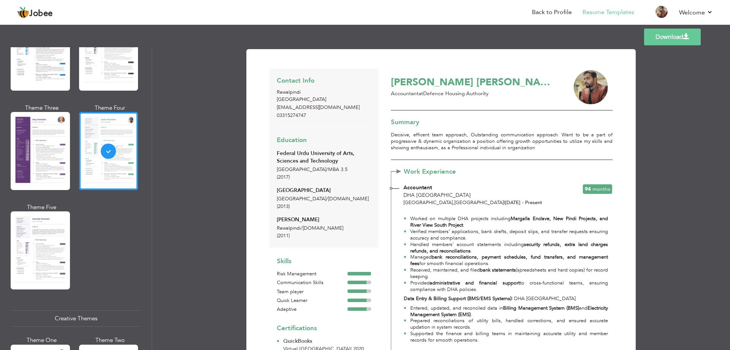
click at [679, 41] on link "Download" at bounding box center [672, 37] width 57 height 17
click at [35, 239] on div at bounding box center [40, 250] width 59 height 78
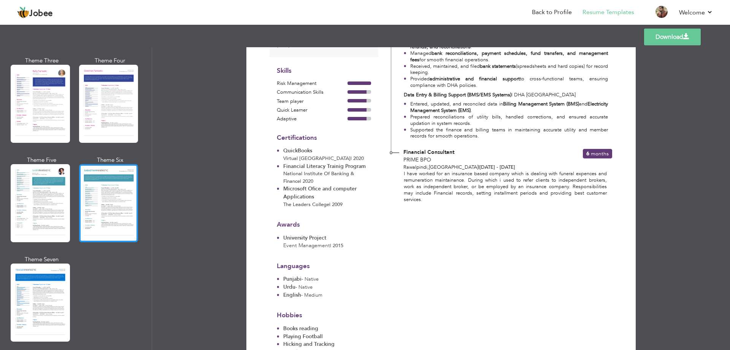
scroll to position [1027, 0]
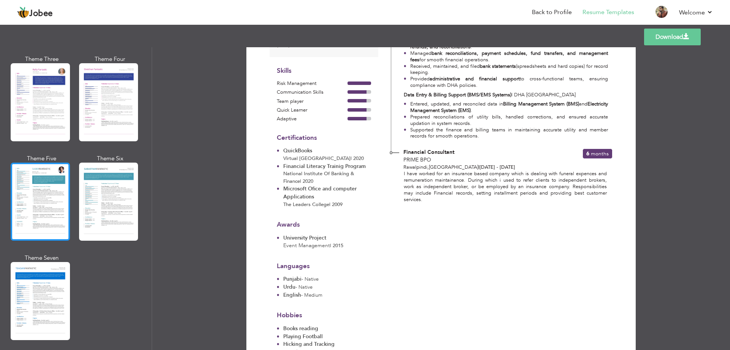
click at [41, 178] on div at bounding box center [40, 201] width 59 height 78
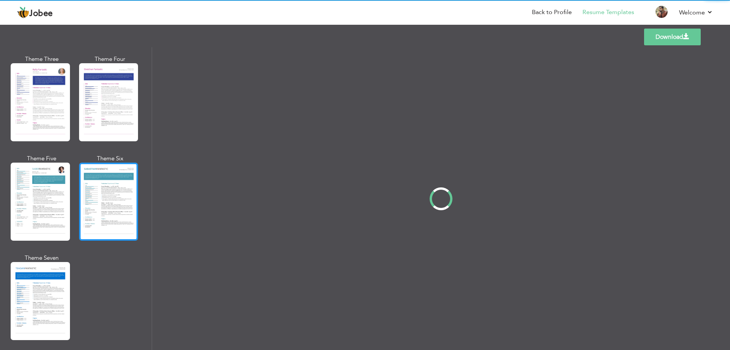
scroll to position [0, 0]
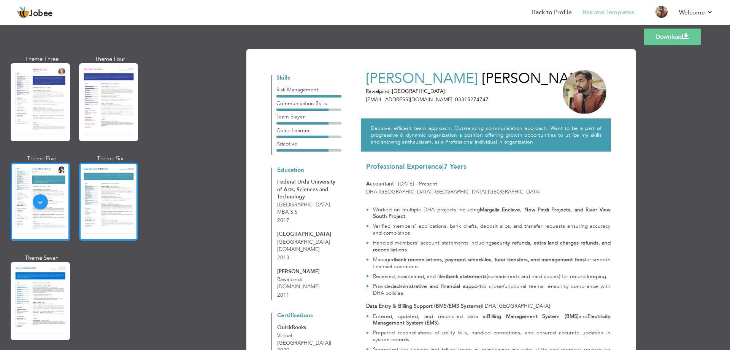
click at [104, 174] on div at bounding box center [108, 201] width 59 height 78
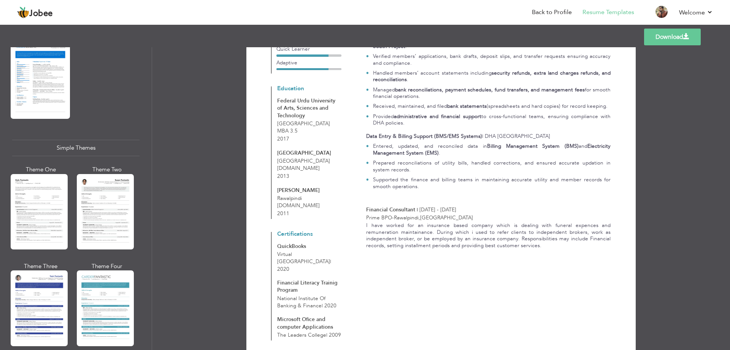
scroll to position [1248, 0]
click at [120, 195] on div at bounding box center [105, 210] width 57 height 75
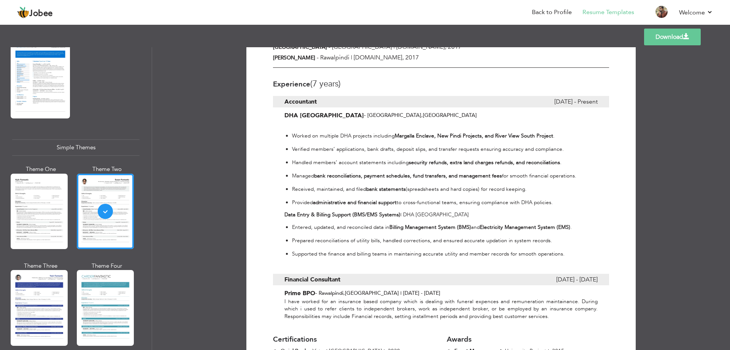
scroll to position [342, 0]
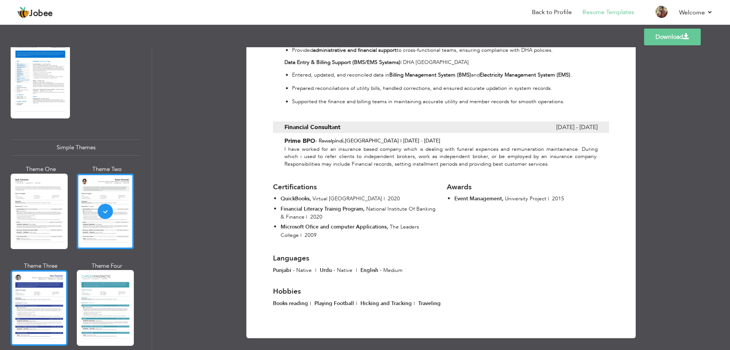
click at [46, 287] on div at bounding box center [39, 307] width 57 height 75
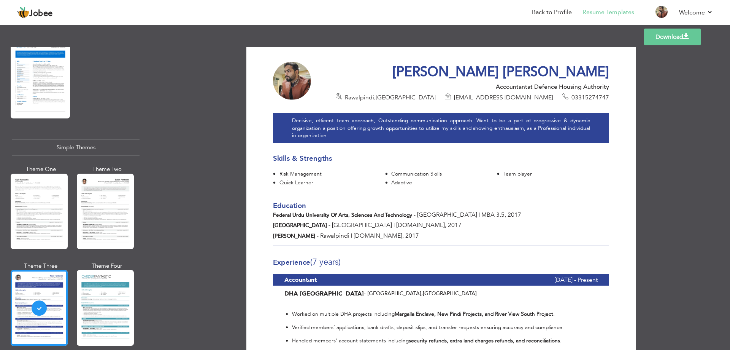
scroll to position [0, 0]
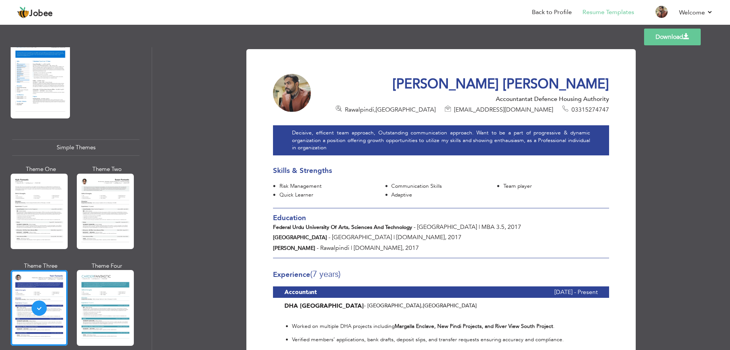
click at [678, 41] on link "Download" at bounding box center [672, 37] width 57 height 17
click at [408, 103] on div "Accountant at Defence Housing Authority" at bounding box center [470, 99] width 278 height 8
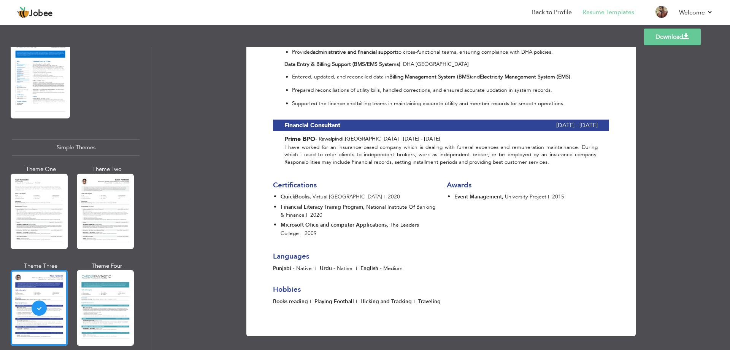
scroll to position [343, 0]
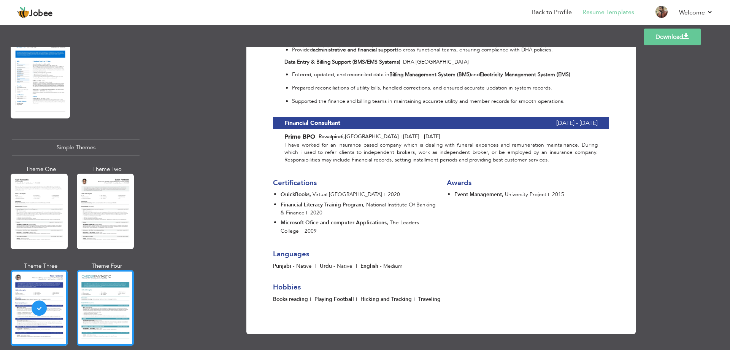
click at [113, 276] on div at bounding box center [105, 307] width 57 height 75
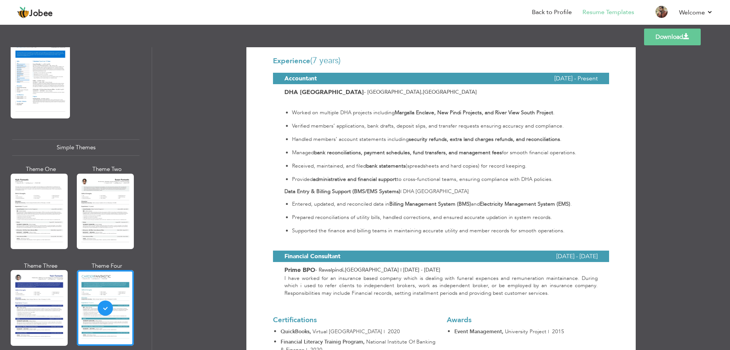
scroll to position [159, 0]
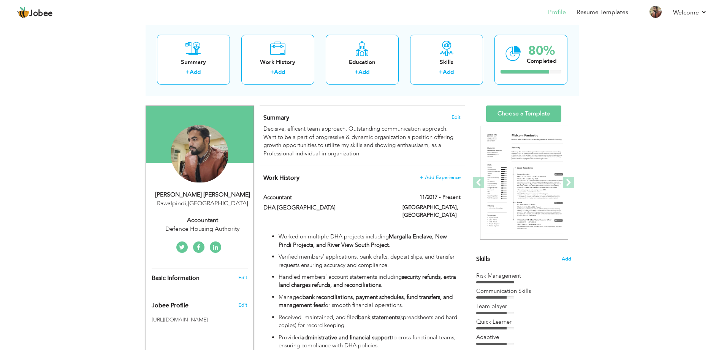
click at [222, 193] on div "[PERSON_NAME] [PERSON_NAME]" at bounding box center [203, 194] width 102 height 9
type input "[PERSON_NAME]"
type input "03315274747"
select select "number:166"
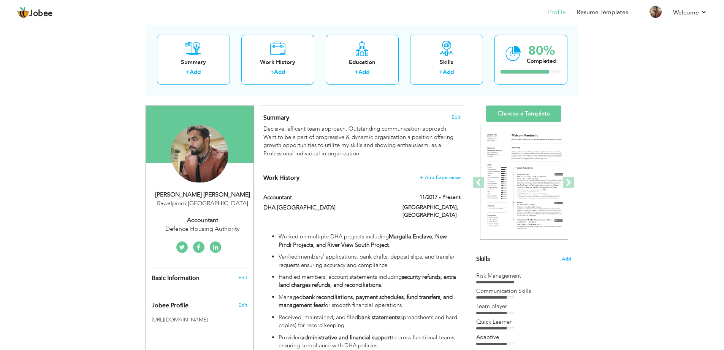
type input "Rawalpindi"
select select "number:9"
type input "Defence Housing Authority"
type input "Accountant"
type input "[URL][DOMAIN_NAME][PERSON_NAME]"
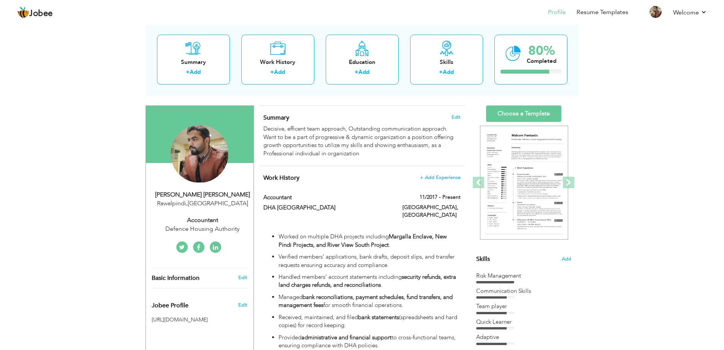
type input "[URL][DOMAIN_NAME][DOMAIN_NAME]"
type input "[URL][DOMAIN_NAME]"
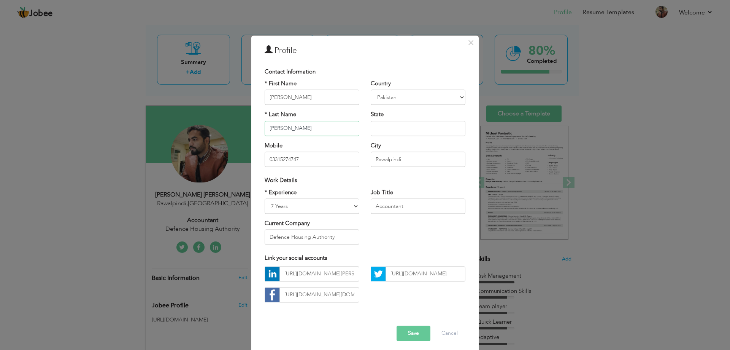
click at [292, 129] on input "Ali Shah" at bounding box center [312, 128] width 95 height 15
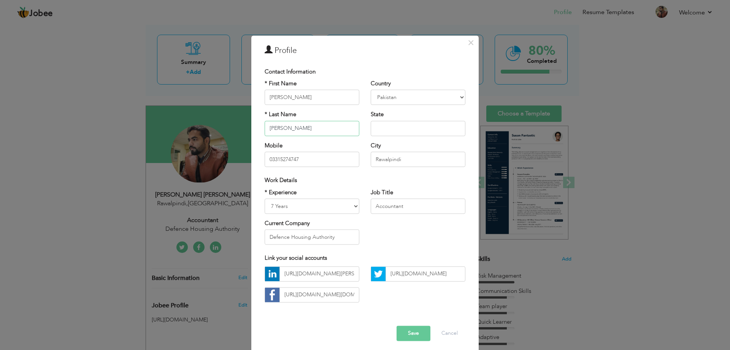
type input "[PERSON_NAME]"
click at [391, 131] on input "text" at bounding box center [418, 128] width 95 height 15
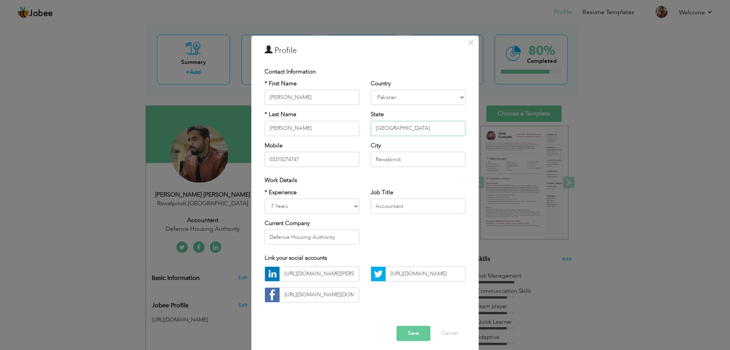
type input "[GEOGRAPHIC_DATA]"
click at [337, 205] on select "Entry Level Less than 1 Year 1 Year 2 Years 3 Years 4 Years 5 Years 6 Years 7 Y…" at bounding box center [312, 205] width 95 height 15
select select "number:10"
click at [265, 198] on select "Entry Level Less than 1 Year 1 Year 2 Years 3 Years 4 Years 5 Years 6 Years 7 Y…" at bounding box center [312, 205] width 95 height 15
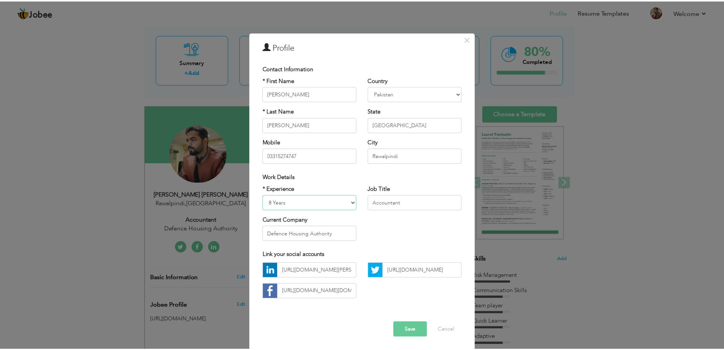
scroll to position [4, 0]
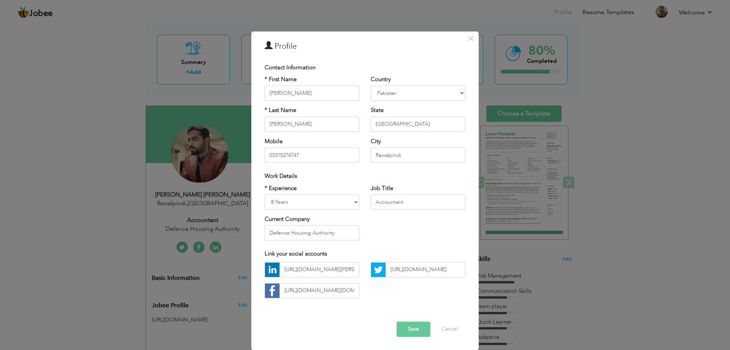
click at [408, 326] on button "Save" at bounding box center [414, 328] width 34 height 15
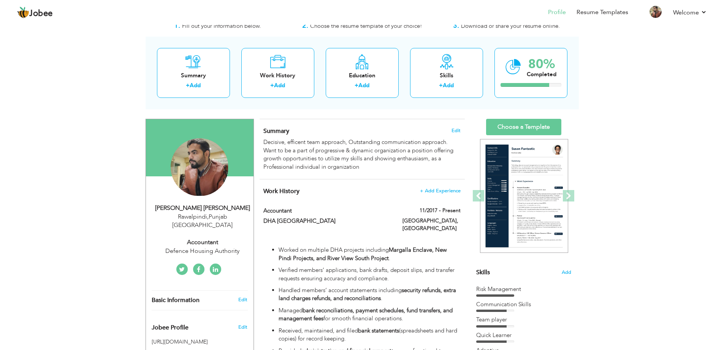
scroll to position [38, 0]
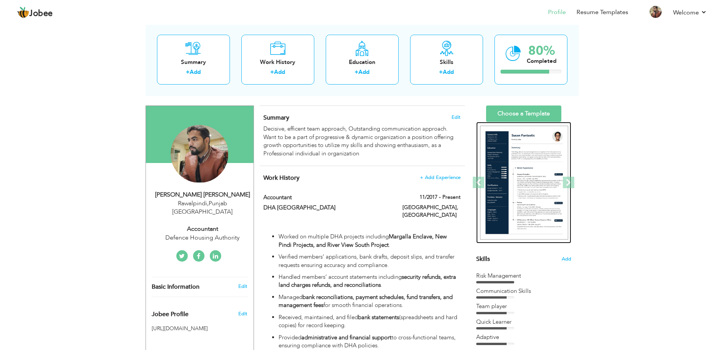
click at [523, 139] on img at bounding box center [524, 183] width 88 height 114
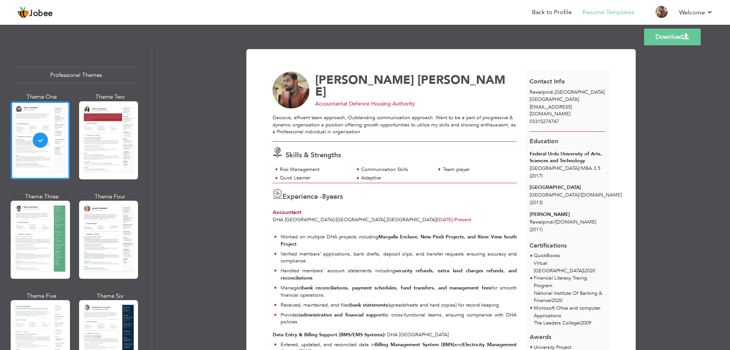
click at [675, 35] on link "Download" at bounding box center [672, 37] width 57 height 17
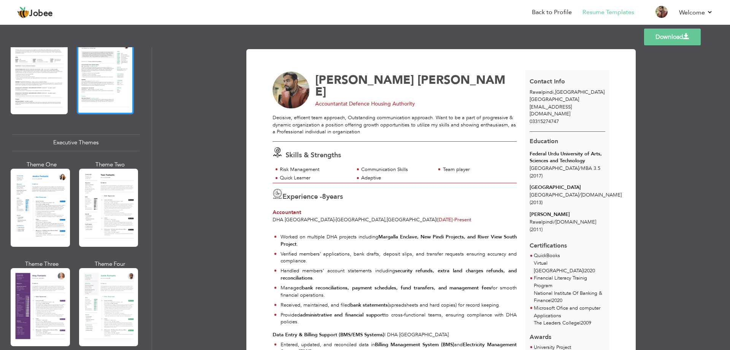
scroll to position [532, 0]
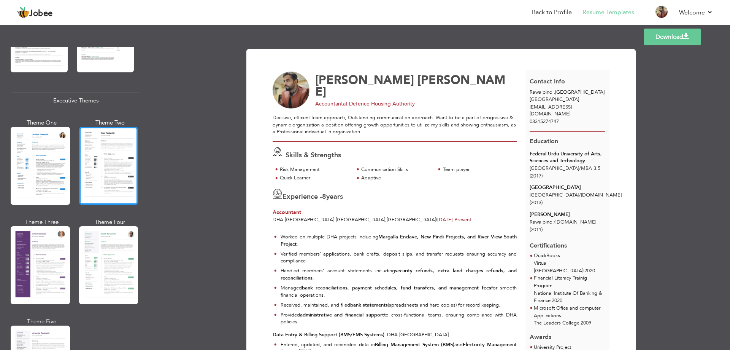
click at [114, 172] on div at bounding box center [108, 166] width 59 height 78
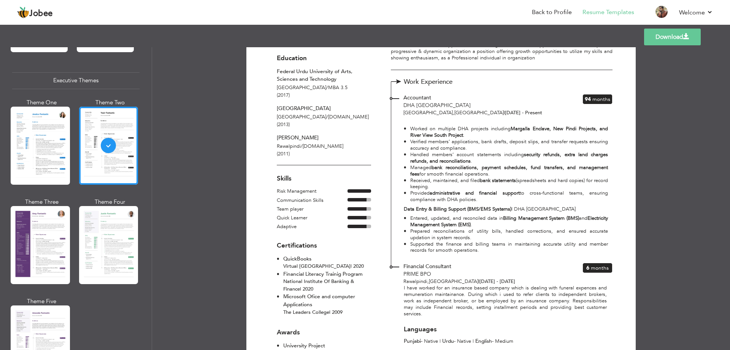
scroll to position [570, 0]
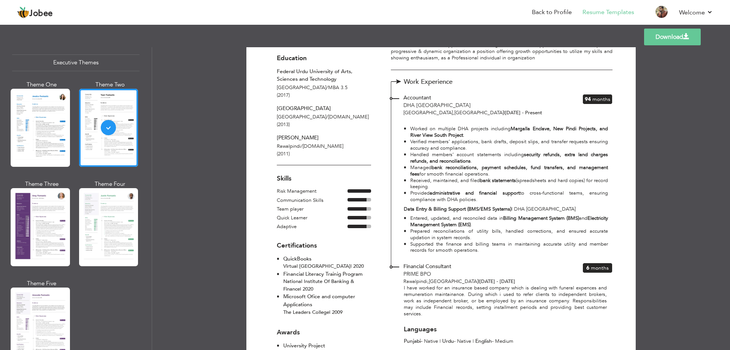
click at [122, 207] on div at bounding box center [108, 227] width 59 height 78
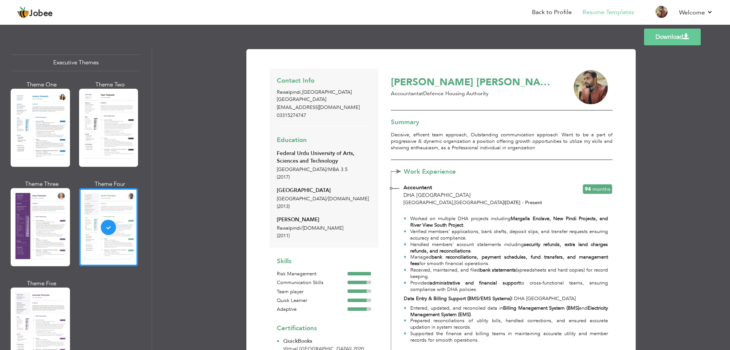
scroll to position [38, 0]
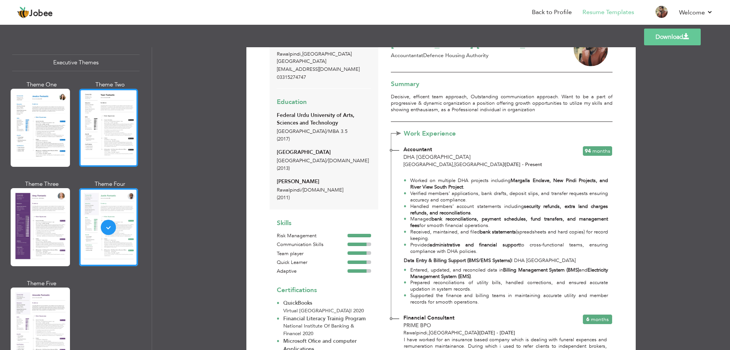
click at [105, 135] on div at bounding box center [108, 128] width 59 height 78
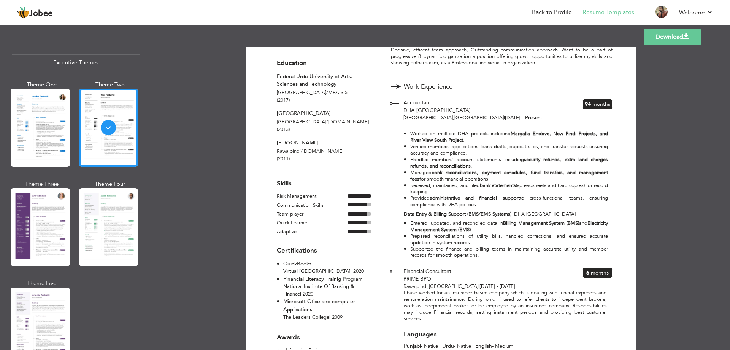
scroll to position [76, 0]
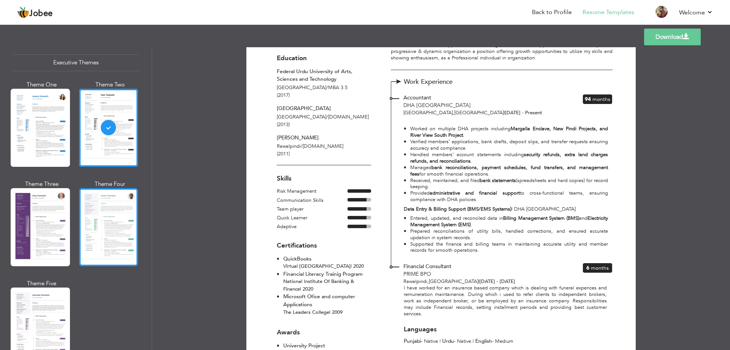
click at [105, 218] on div at bounding box center [108, 227] width 59 height 78
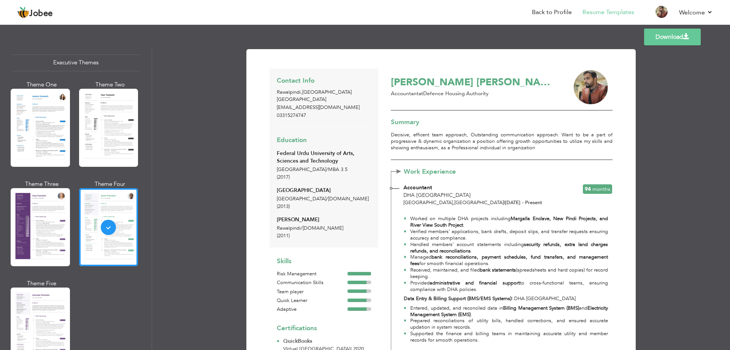
click at [669, 41] on link "Download" at bounding box center [672, 37] width 57 height 17
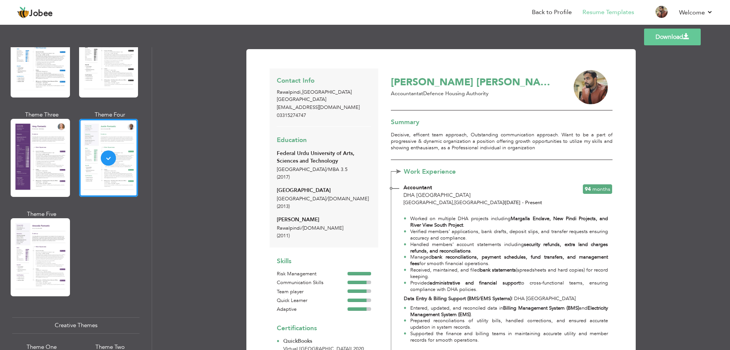
scroll to position [564, 0]
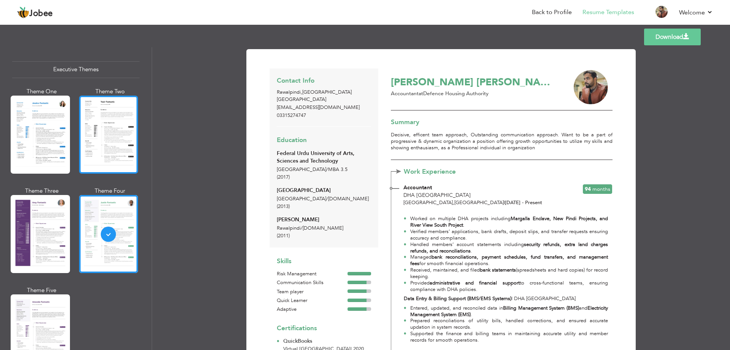
click at [117, 133] on div at bounding box center [108, 134] width 59 height 78
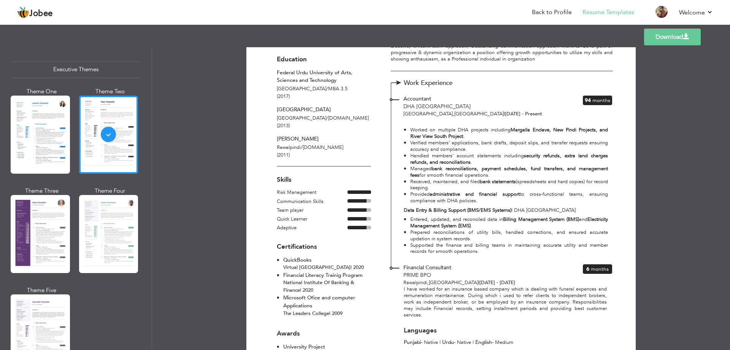
scroll to position [0, 0]
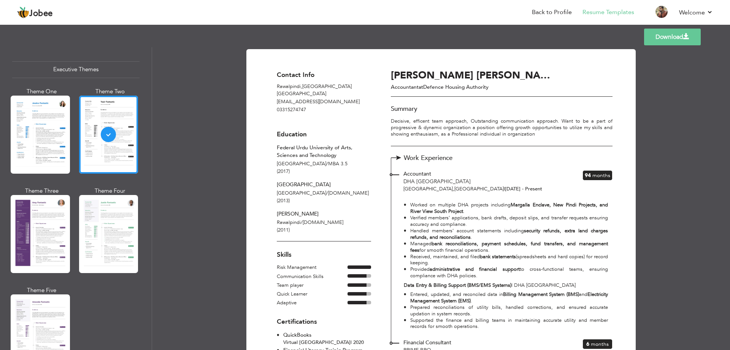
click at [659, 41] on link "Download" at bounding box center [672, 37] width 57 height 17
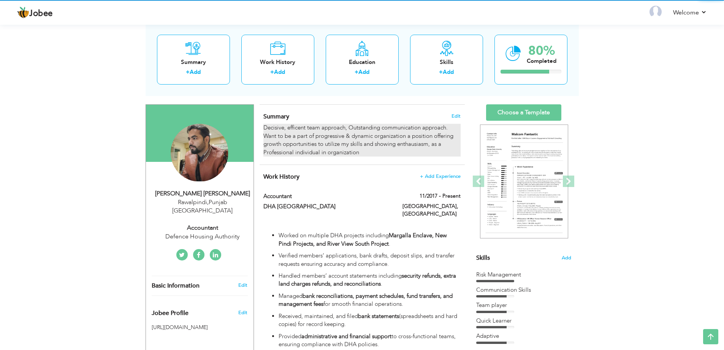
click at [366, 149] on div "Decisive, efficent team approach, Outstanding communication approach. Want to b…" at bounding box center [362, 140] width 197 height 33
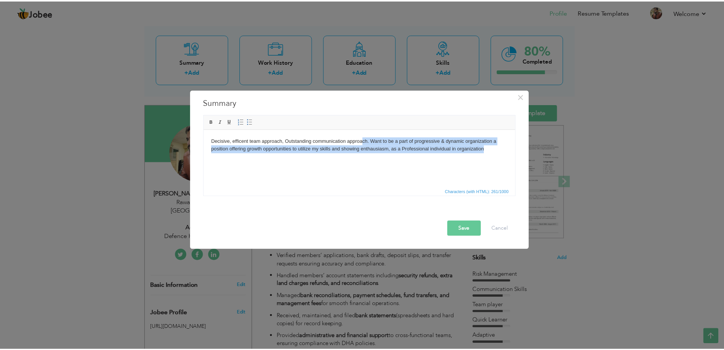
scroll to position [38, 0]
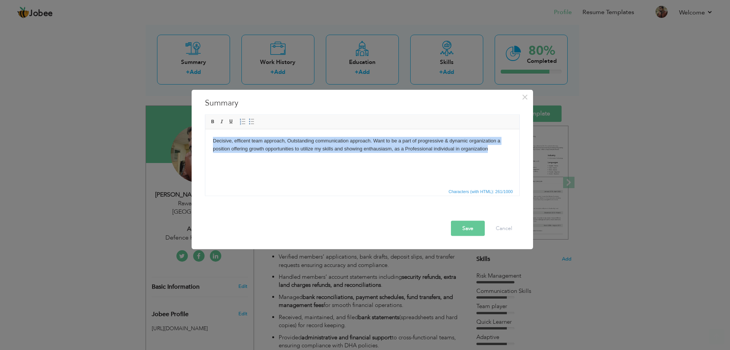
drag, startPoint x: 492, startPoint y: 153, endPoint x: 170, endPoint y: 125, distance: 323.7
click at [205, 129] on html "Decisive, efficent team approach, Outstanding communication approach. Want to b…" at bounding box center [362, 144] width 314 height 31
copy body "Decisive, efficent team approach, Outstanding communication approach. Want to b…"
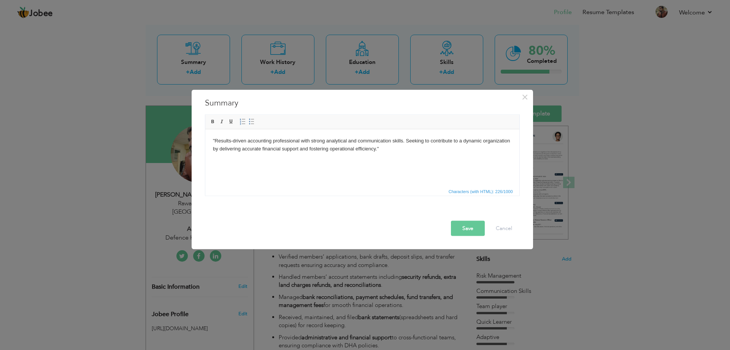
click at [468, 230] on button "Save" at bounding box center [468, 227] width 34 height 15
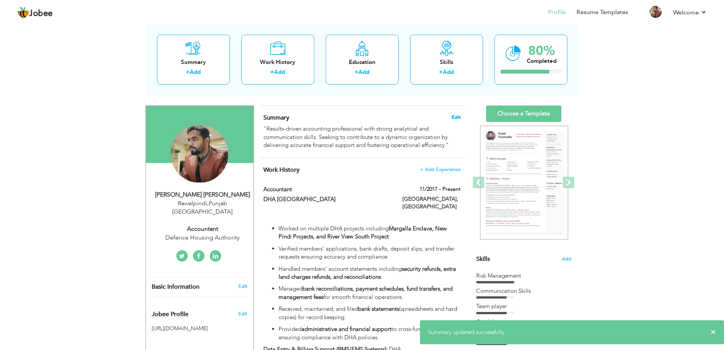
click at [454, 117] on span "Edit" at bounding box center [456, 116] width 9 height 5
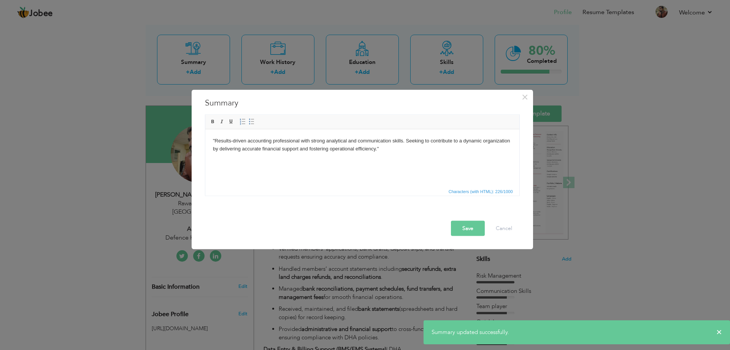
click at [410, 148] on body ""Results-driven accounting professional with strong analytical and communicatio…" at bounding box center [362, 145] width 299 height 16
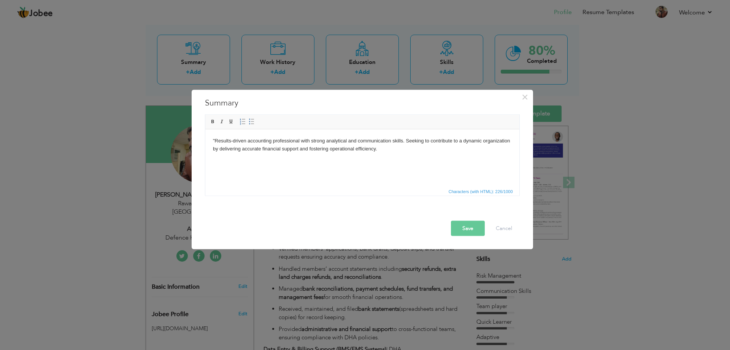
click at [217, 138] on body ""Results-driven accounting professional with strong analytical and communicatio…" at bounding box center [362, 145] width 299 height 16
click at [456, 222] on button "Save" at bounding box center [468, 227] width 34 height 15
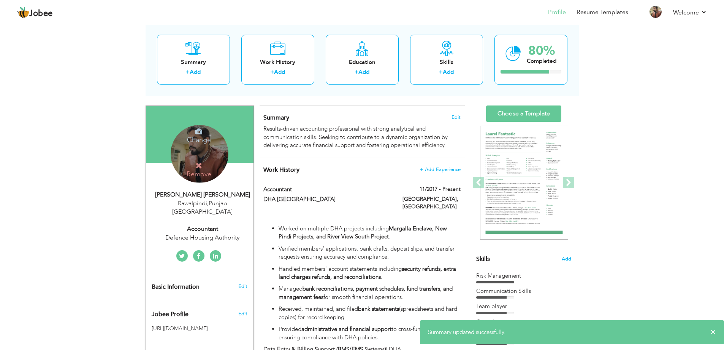
click at [214, 154] on div "Change Remove" at bounding box center [200, 154] width 58 height 58
click at [202, 132] on icon at bounding box center [198, 131] width 7 height 7
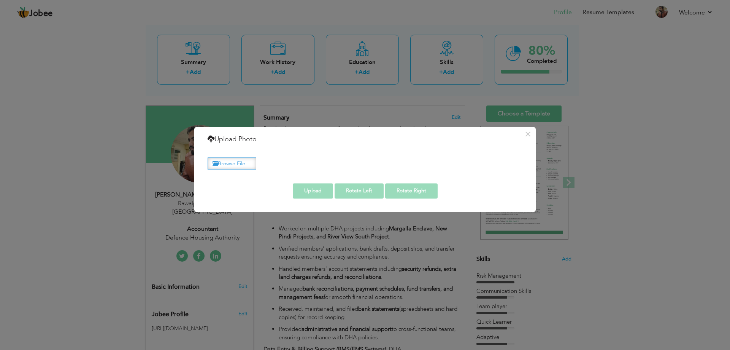
click at [227, 165] on label "Browse File ..." at bounding box center [232, 163] width 49 height 12
click at [0, 0] on input "Browse File ..." at bounding box center [0, 0] width 0 height 0
click at [525, 135] on button "×" at bounding box center [528, 134] width 12 height 12
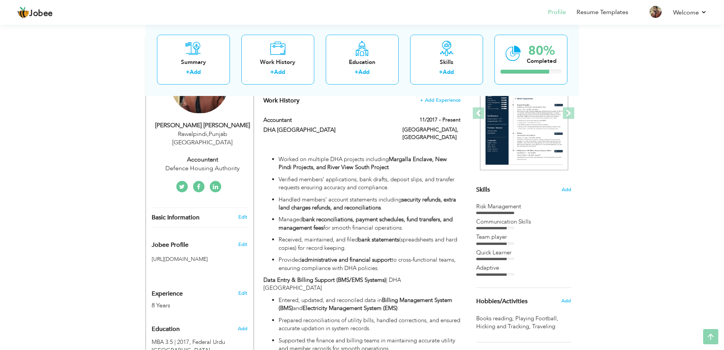
scroll to position [114, 0]
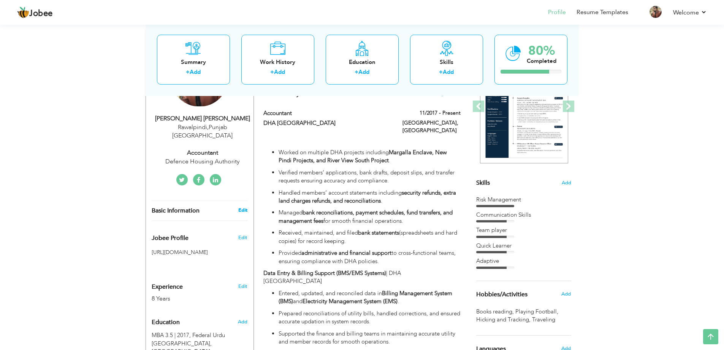
click at [246, 207] on link "Edit" at bounding box center [242, 210] width 9 height 7
type input "[PERSON_NAME]"
select select "number:166"
select select "number:10"
type input "Defence Housing Authority"
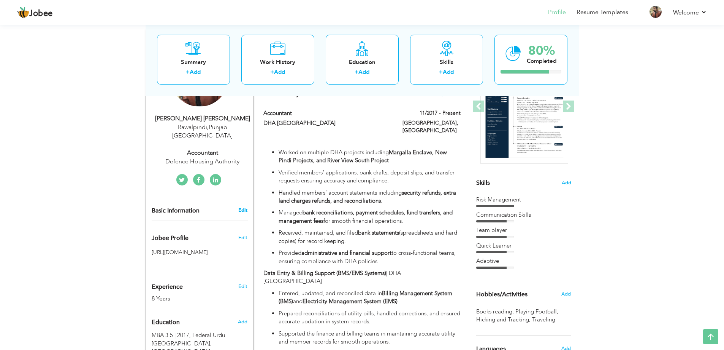
type input "Accountant"
type input "https://www.linkedin.com/in/zeeshan-ali-shah-205890a6/"
type input "https://web.facebook.com/a.zee54?ref=bookmarks"
type input "https://twitter.com/XEe_pk"
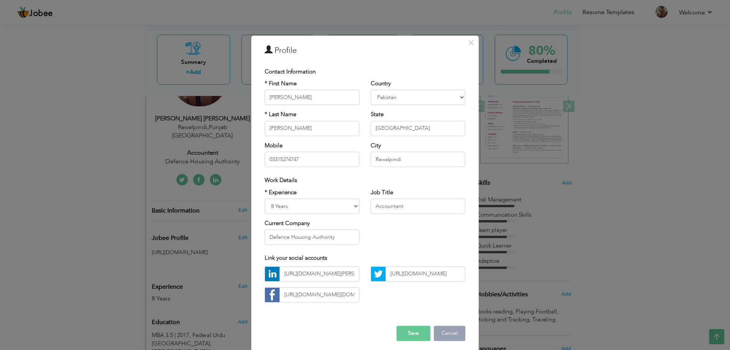
click at [453, 336] on button "Cancel" at bounding box center [450, 332] width 32 height 15
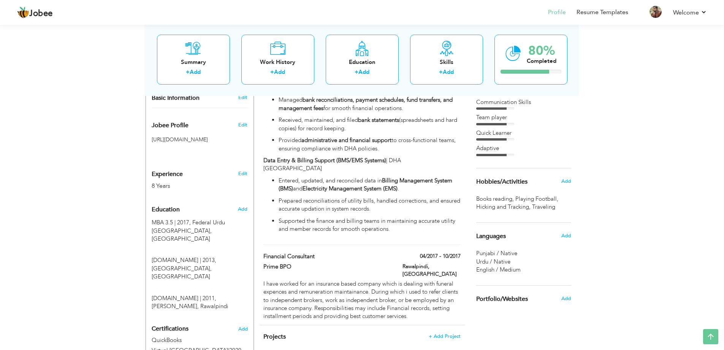
scroll to position [266, 0]
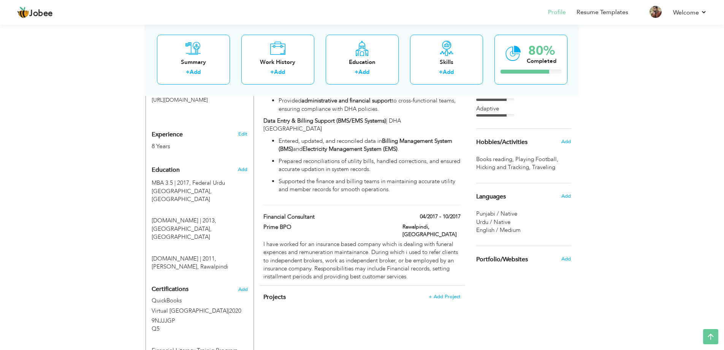
click at [454, 293] on h4 "Projects + Add Project" at bounding box center [362, 297] width 197 height 8
click at [459, 294] on span "+ Add Project" at bounding box center [445, 296] width 32 height 5
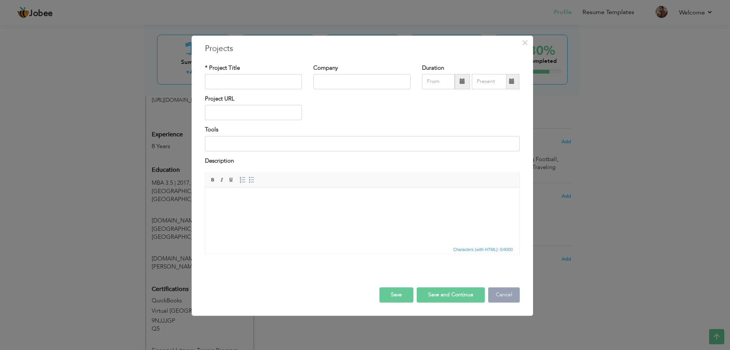
click at [516, 292] on button "Cancel" at bounding box center [504, 294] width 32 height 15
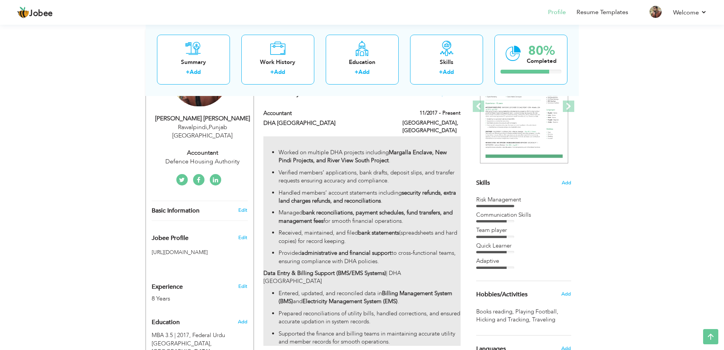
scroll to position [0, 0]
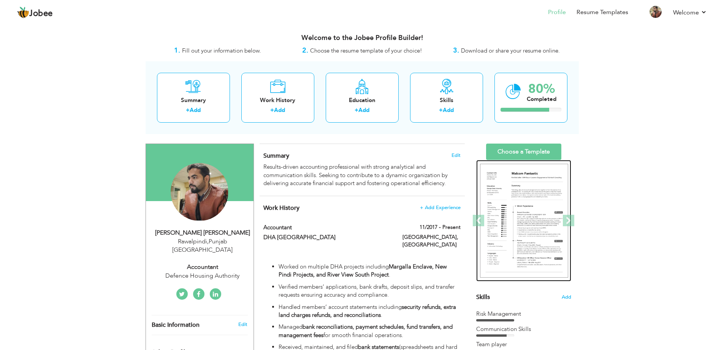
click at [521, 184] on img at bounding box center [524, 221] width 88 height 114
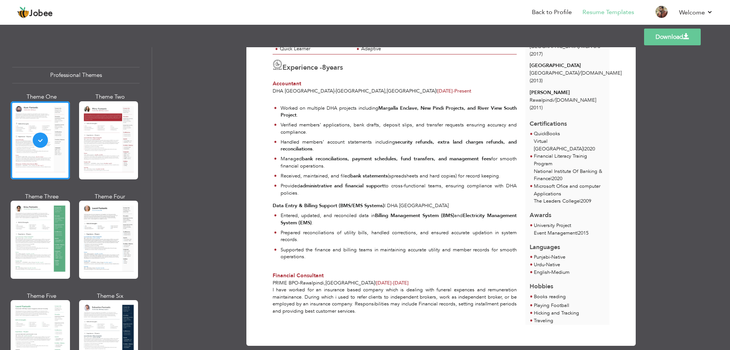
scroll to position [123, 0]
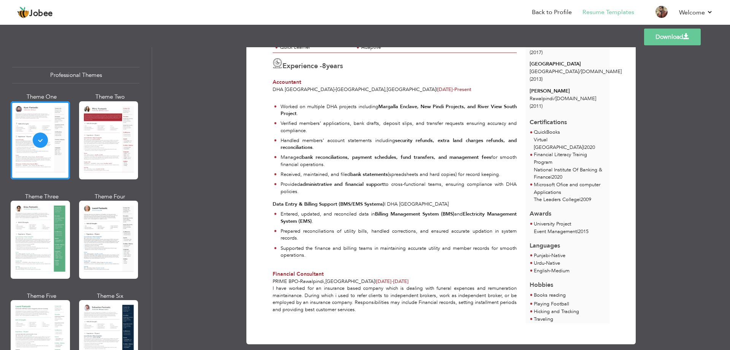
click at [696, 41] on link "Download" at bounding box center [672, 37] width 57 height 17
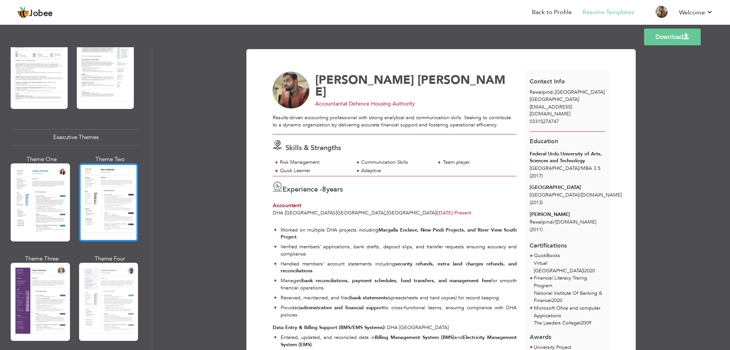
scroll to position [532, 0]
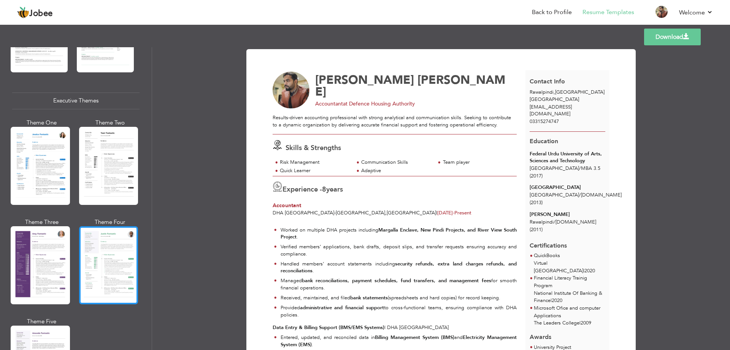
click at [108, 245] on div at bounding box center [108, 265] width 59 height 78
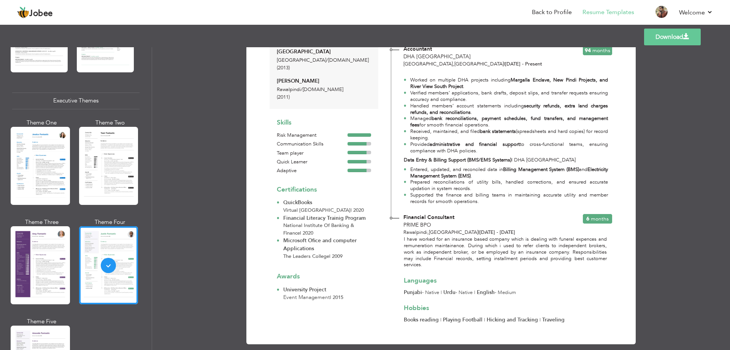
scroll to position [149, 0]
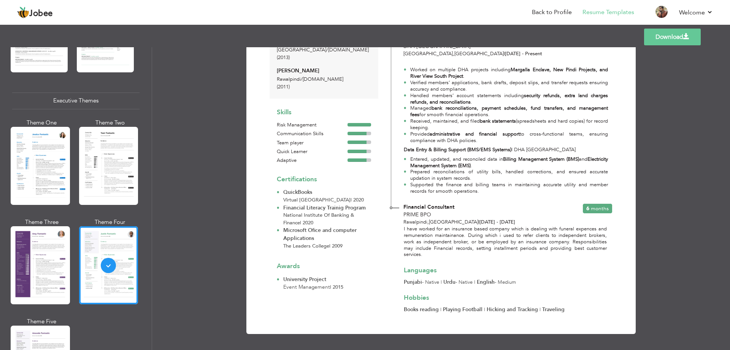
click at [659, 35] on link "Download" at bounding box center [672, 37] width 57 height 17
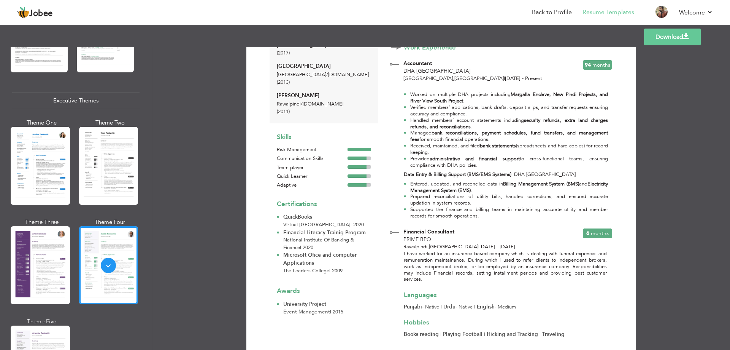
scroll to position [111, 0]
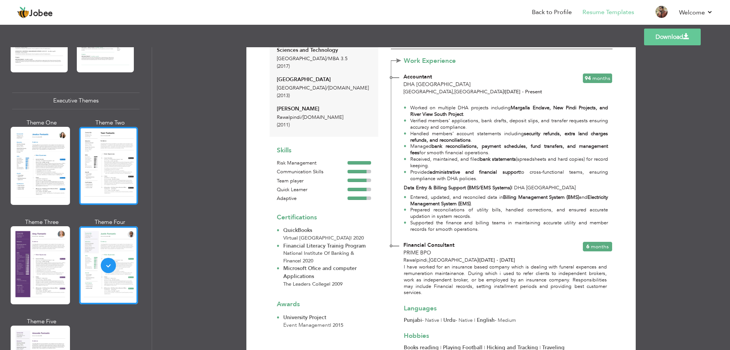
click at [103, 174] on div at bounding box center [108, 166] width 59 height 78
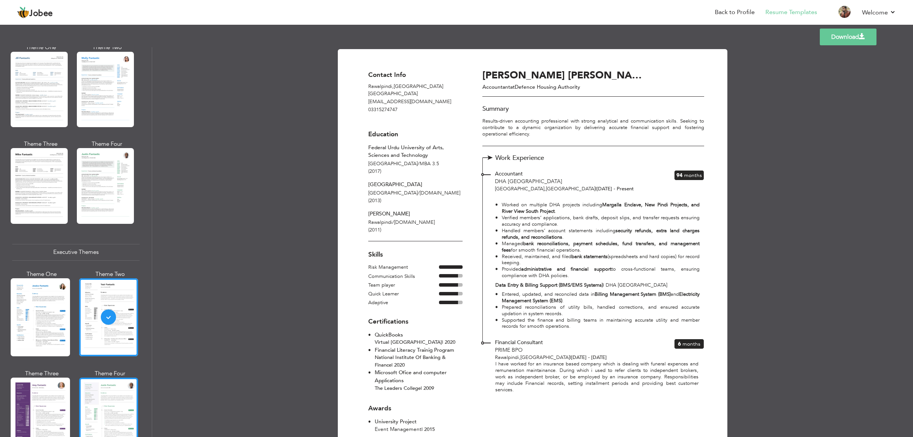
scroll to position [380, 0]
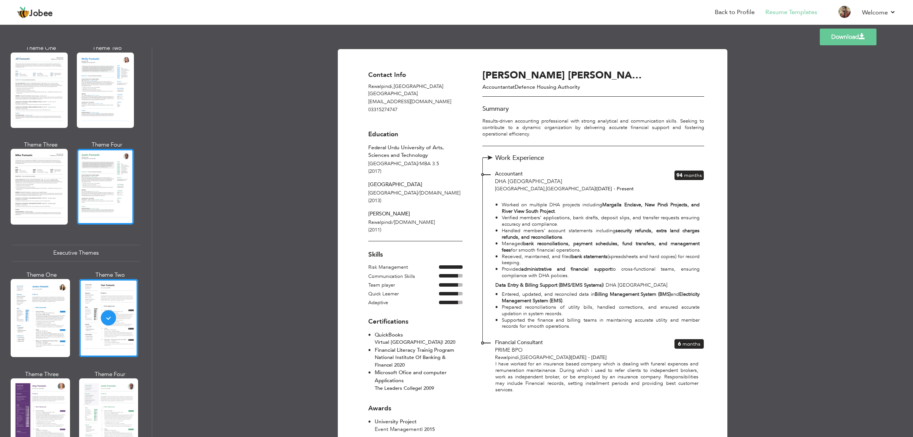
click at [124, 186] on div at bounding box center [105, 186] width 57 height 75
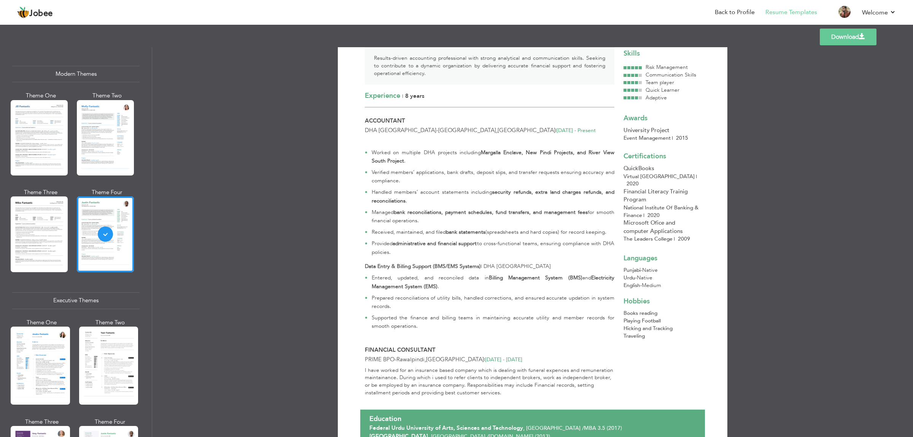
scroll to position [0, 0]
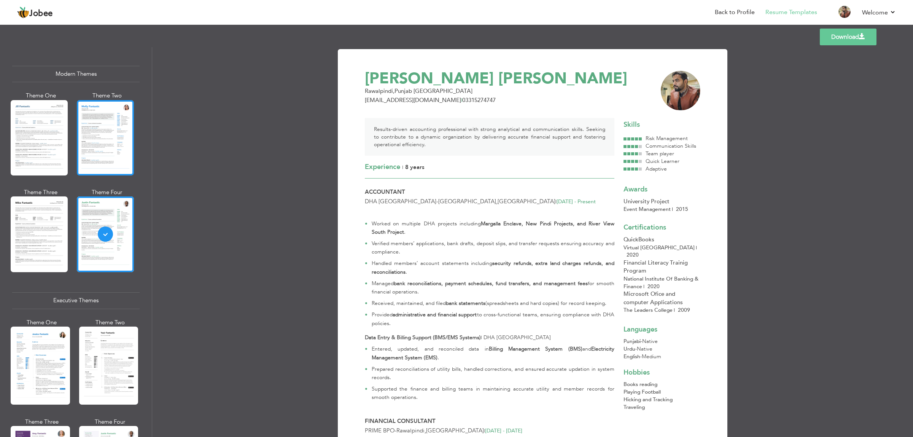
click at [94, 139] on div at bounding box center [105, 137] width 57 height 75
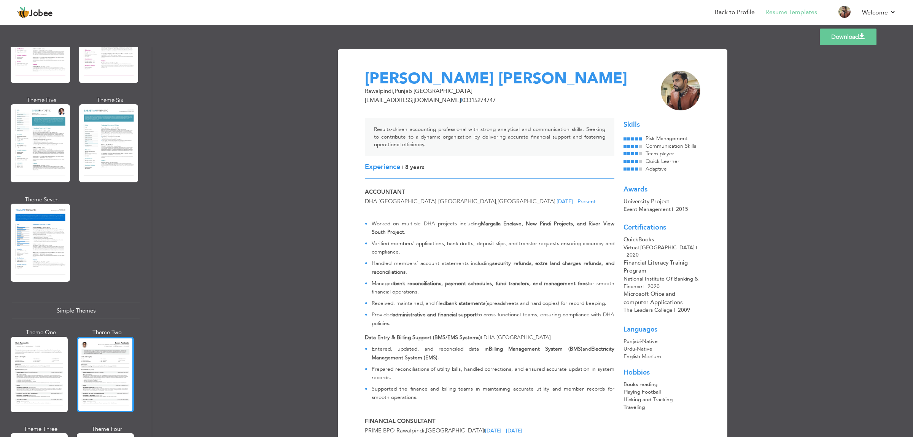
scroll to position [1069, 0]
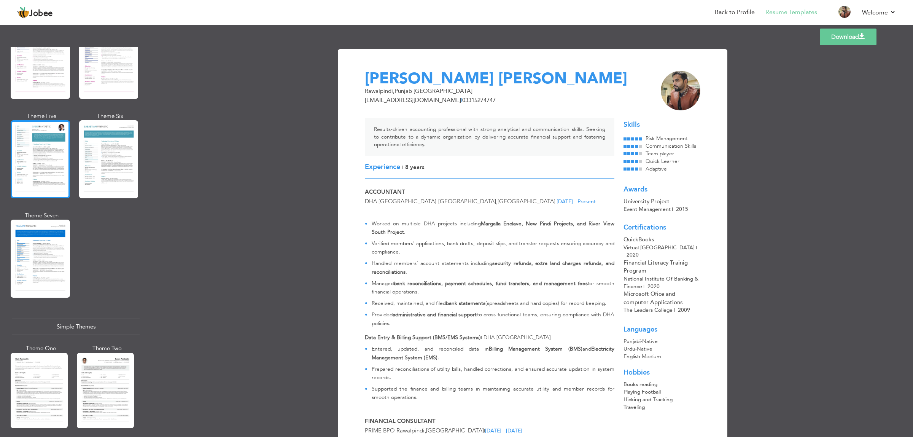
click at [39, 129] on div at bounding box center [40, 159] width 59 height 78
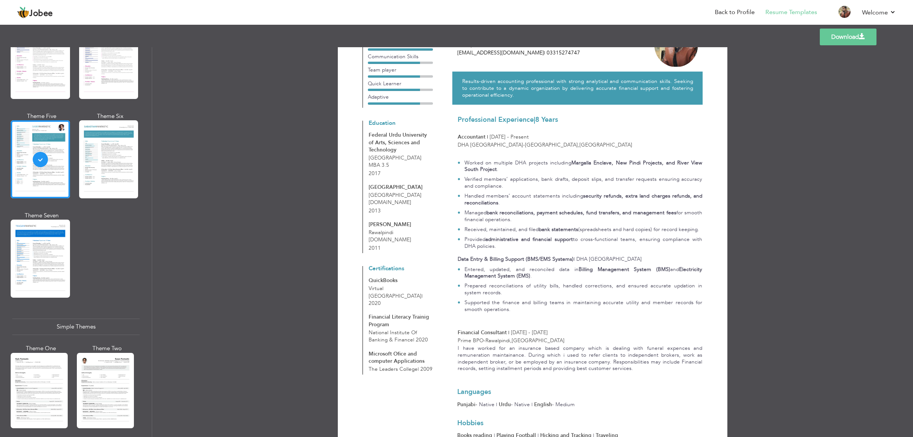
scroll to position [0, 0]
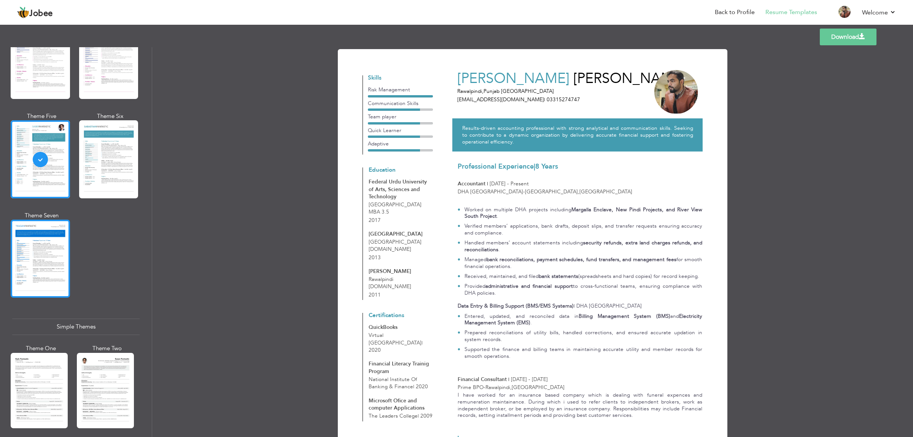
click at [44, 219] on div at bounding box center [40, 258] width 59 height 78
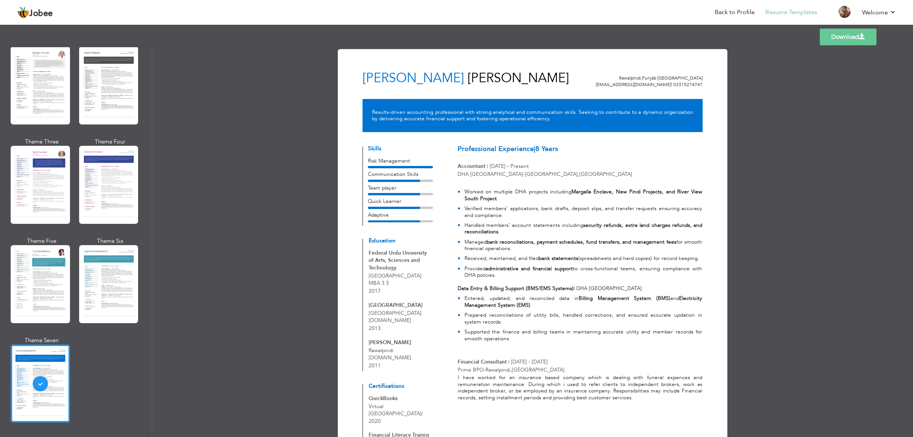
scroll to position [926, 0]
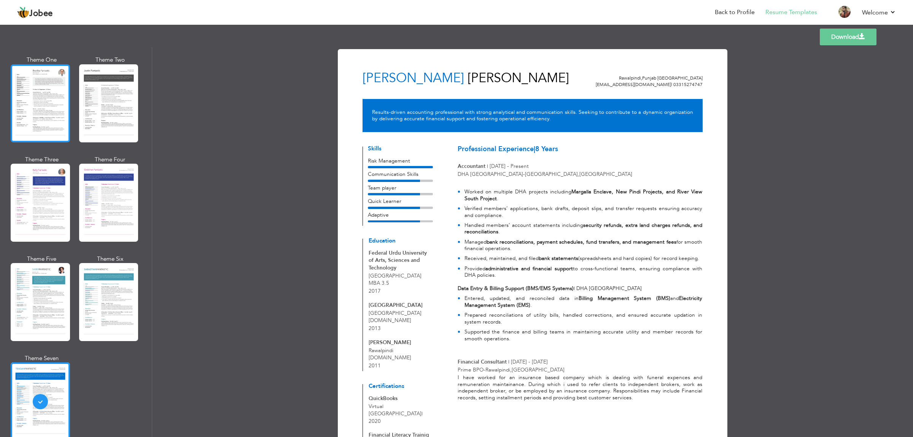
click at [48, 100] on div at bounding box center [40, 103] width 59 height 78
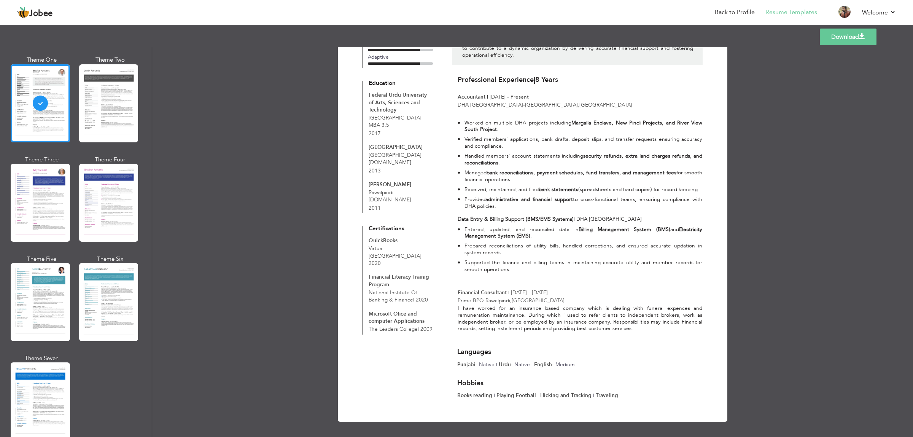
scroll to position [0, 0]
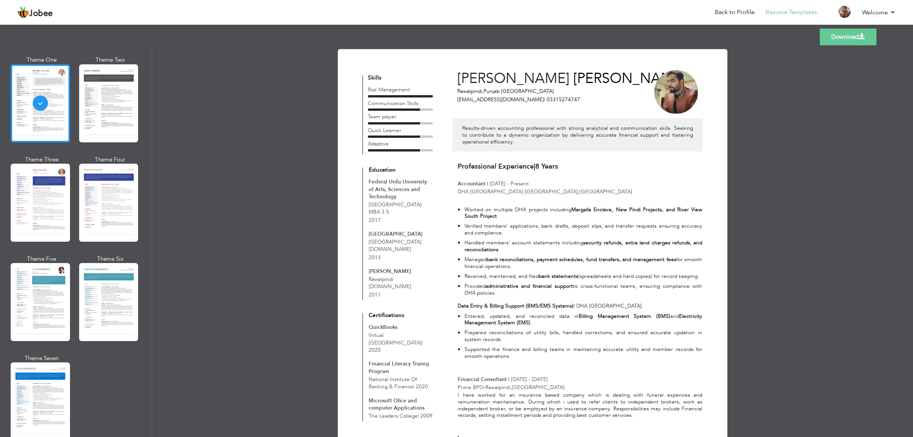
click at [730, 35] on link "Download" at bounding box center [848, 37] width 57 height 17
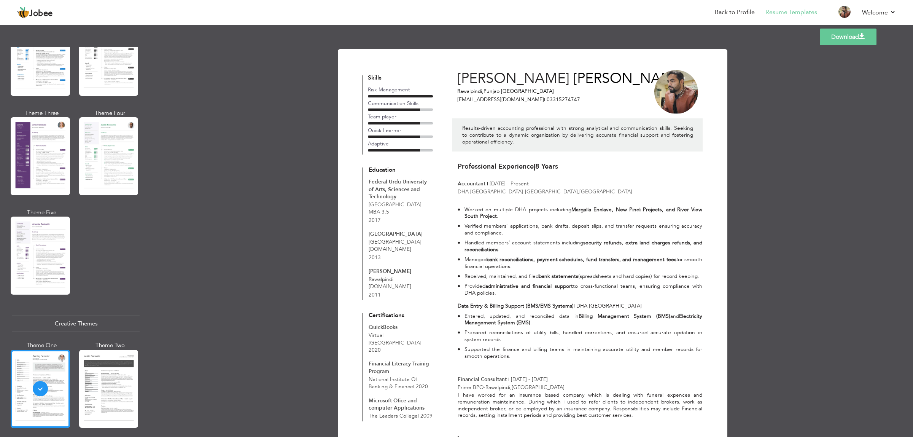
scroll to position [594, 0]
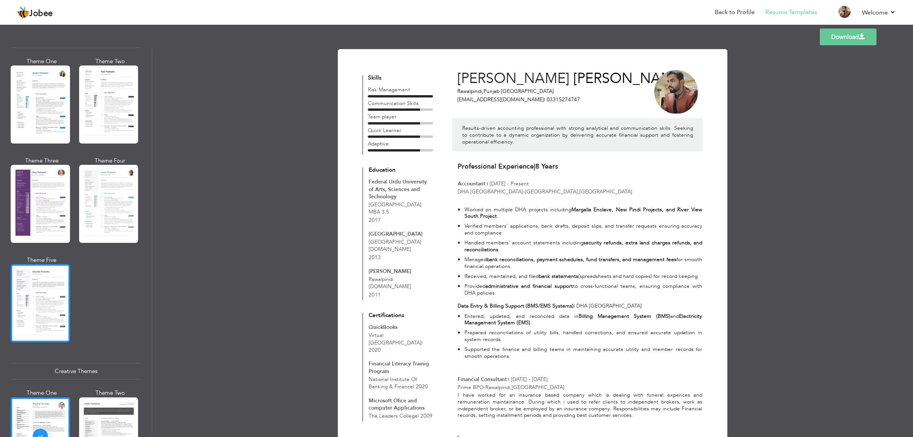
click at [36, 296] on div at bounding box center [40, 303] width 59 height 78
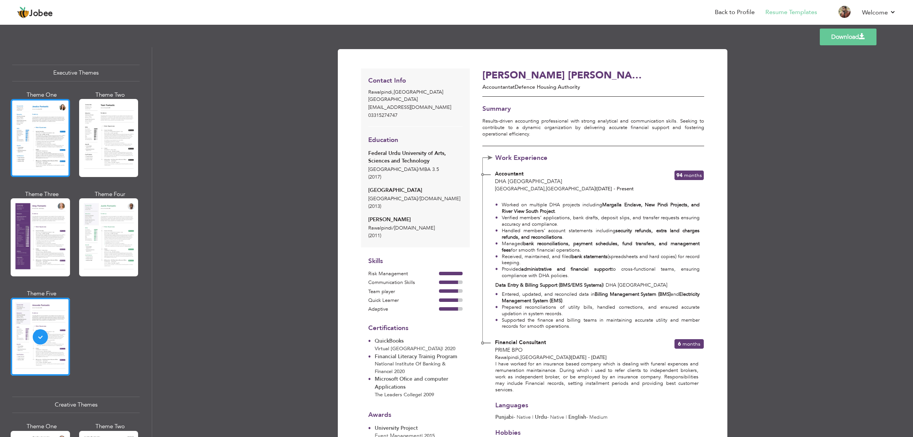
scroll to position [546, 0]
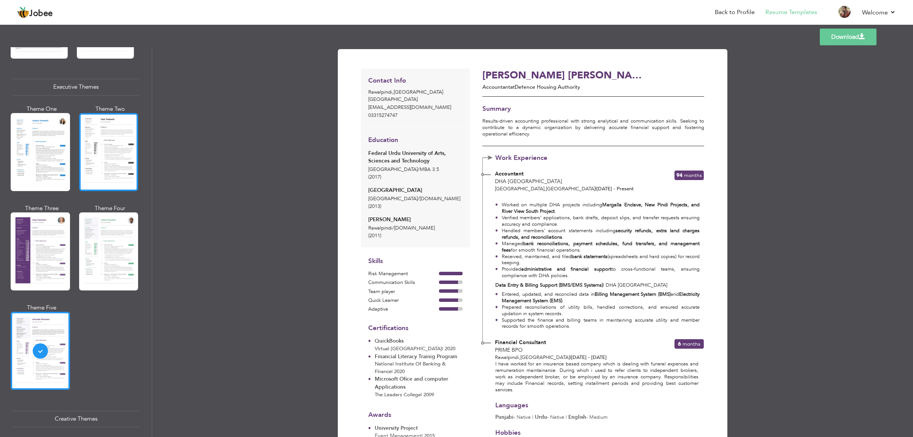
click at [96, 152] on div at bounding box center [108, 152] width 59 height 78
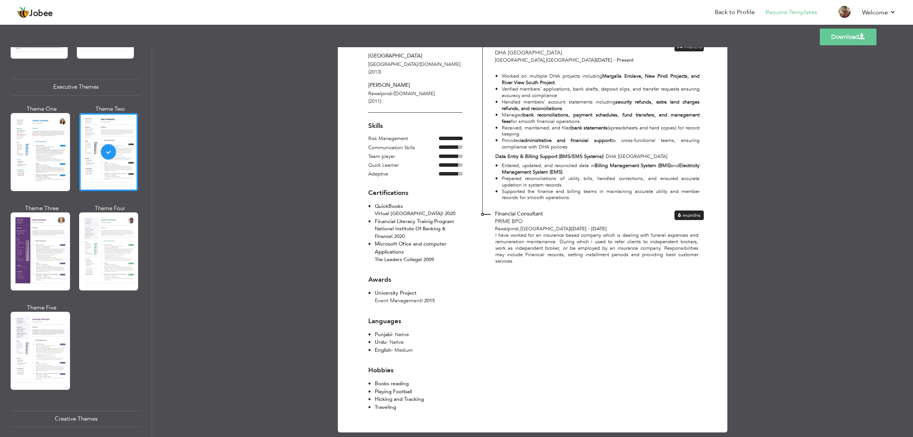
scroll to position [140, 0]
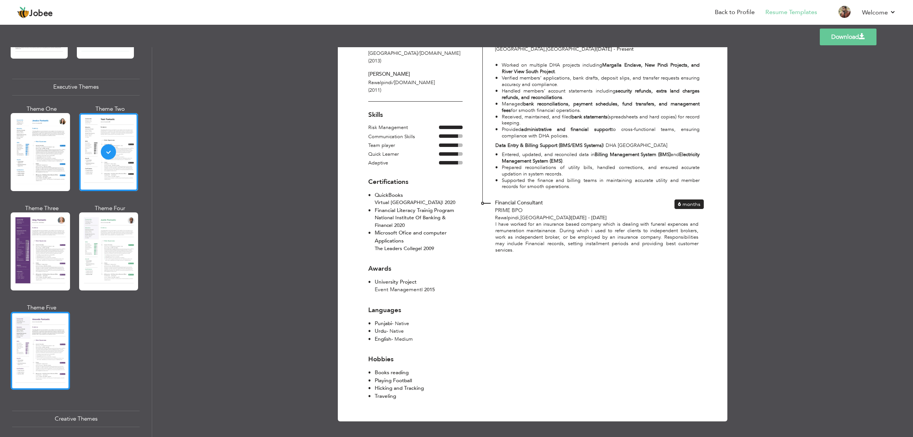
click at [51, 331] on div at bounding box center [40, 350] width 59 height 78
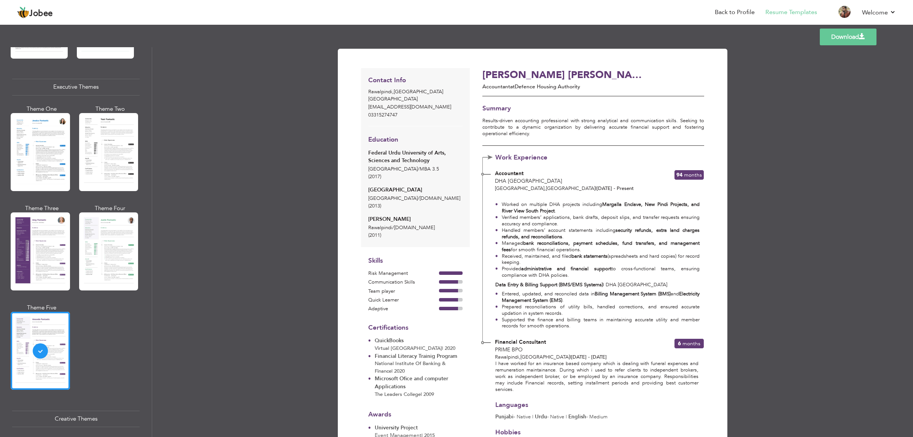
scroll to position [0, 0]
click at [730, 40] on link "Download" at bounding box center [848, 37] width 57 height 17
click at [267, 142] on div "Download Contact Info Rawalpindi , Punjab Pakistan zeeshanalipk5@gmail.com 0331…" at bounding box center [532, 241] width 761 height 389
